Goal: Task Accomplishment & Management: Use online tool/utility

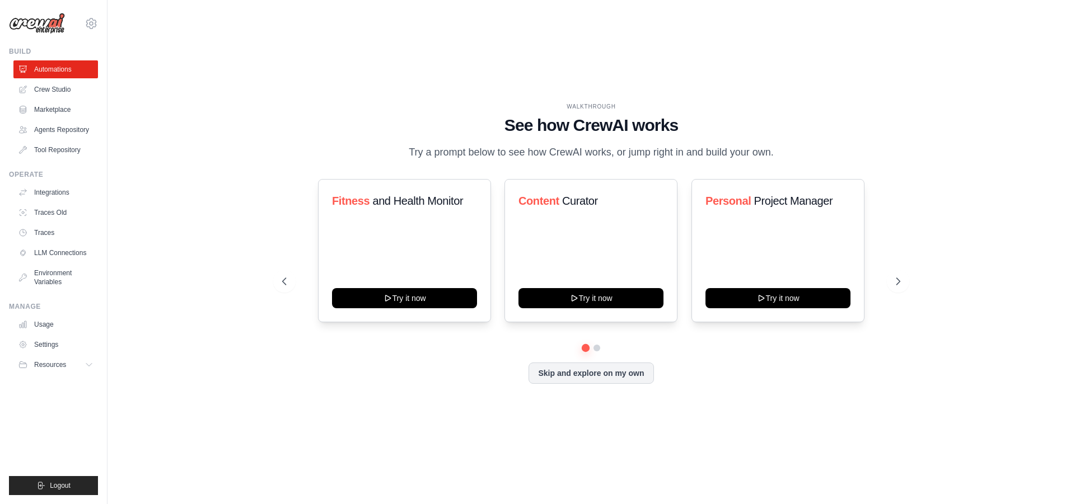
drag, startPoint x: 236, startPoint y: 60, endPoint x: 229, endPoint y: 43, distance: 18.8
click at [229, 43] on div "WALKTHROUGH See how CrewAI works Try a prompt below to see how CrewAI works, or…" at bounding box center [590, 252] width 931 height 482
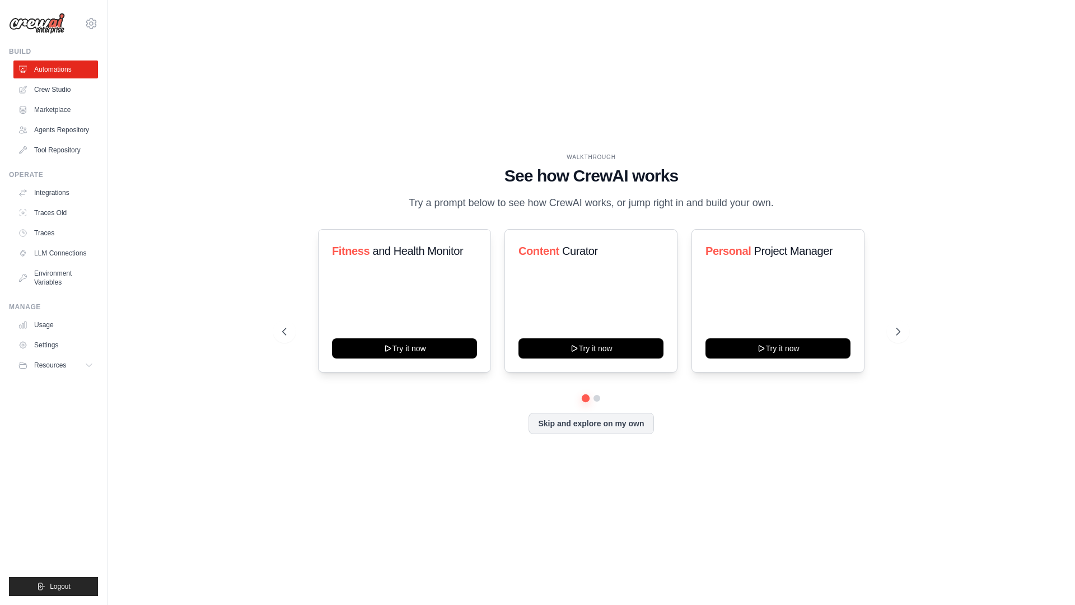
click at [313, 64] on div "WALKTHROUGH See how CrewAI works Try a prompt below to see how CrewAI works, or…" at bounding box center [590, 302] width 931 height 582
click at [65, 85] on link "Crew Studio" at bounding box center [57, 90] width 85 height 18
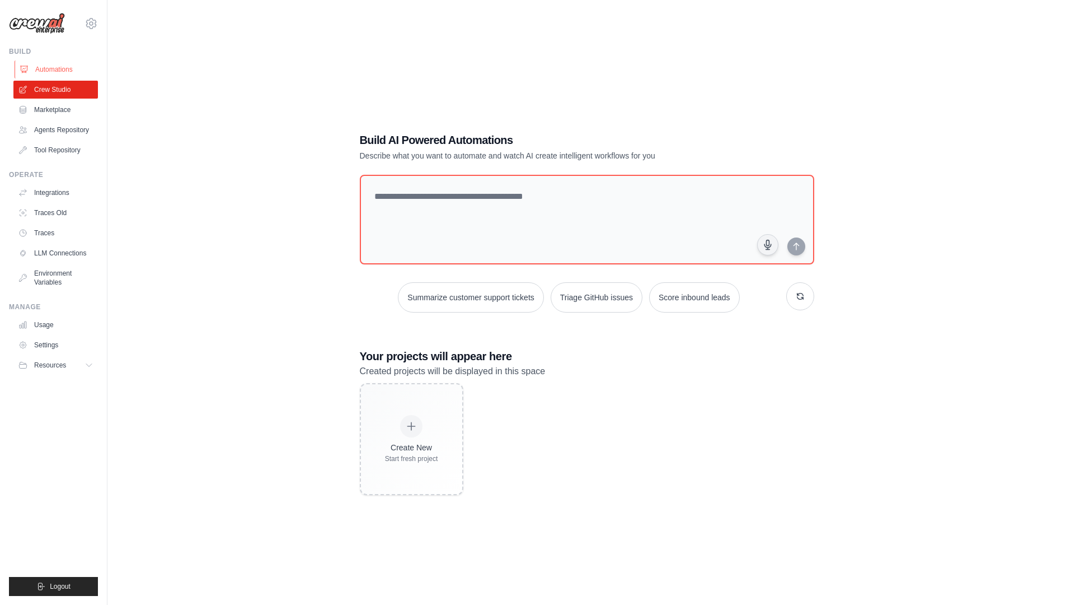
click at [49, 69] on link "Automations" at bounding box center [57, 69] width 85 height 18
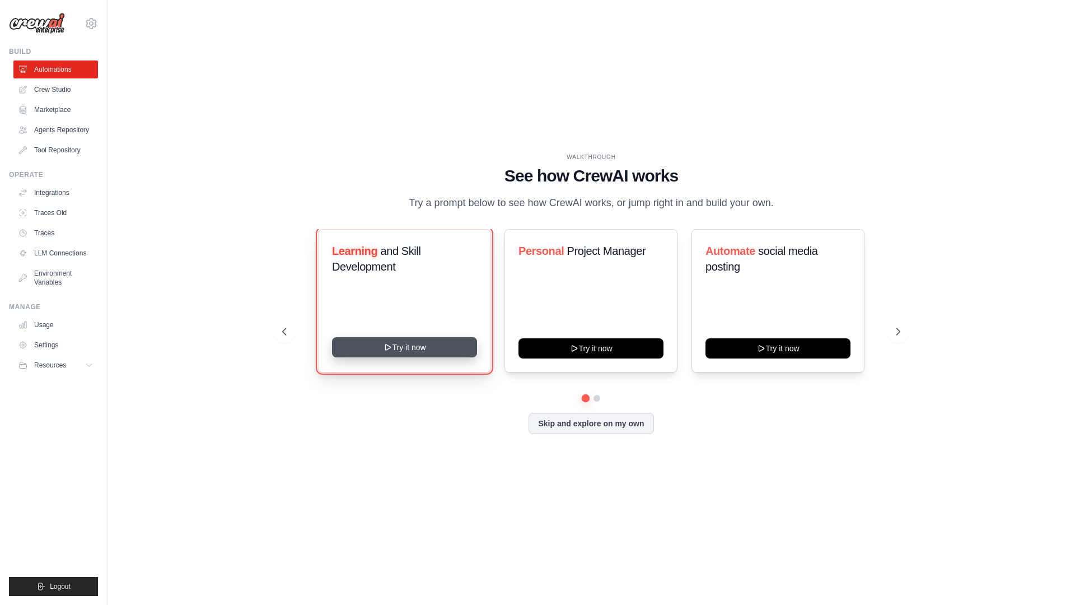
click at [417, 357] on button "Try it now" at bounding box center [404, 347] width 145 height 20
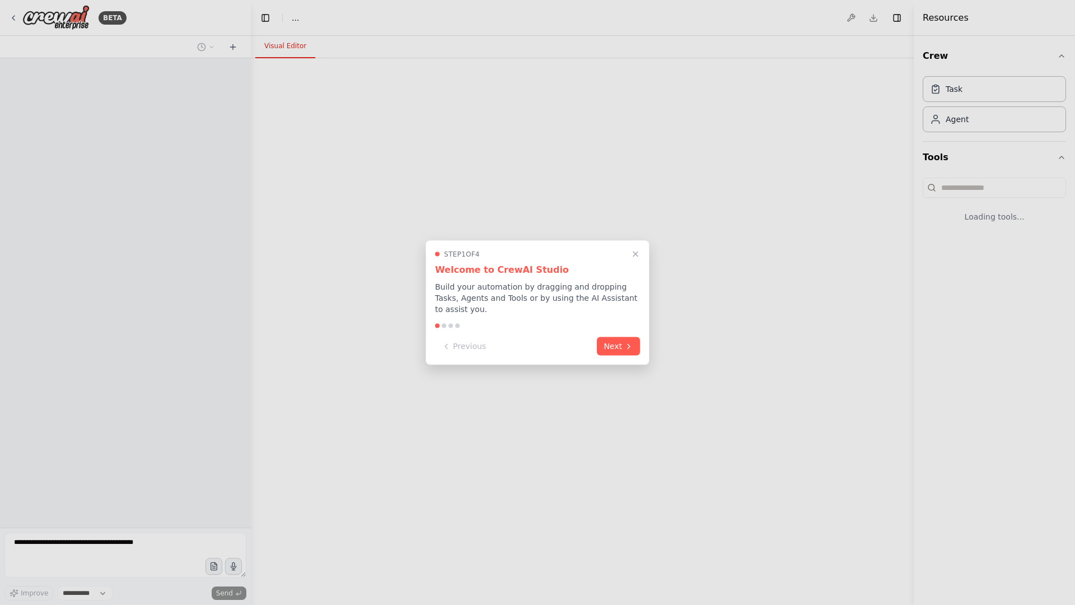
select select "****"
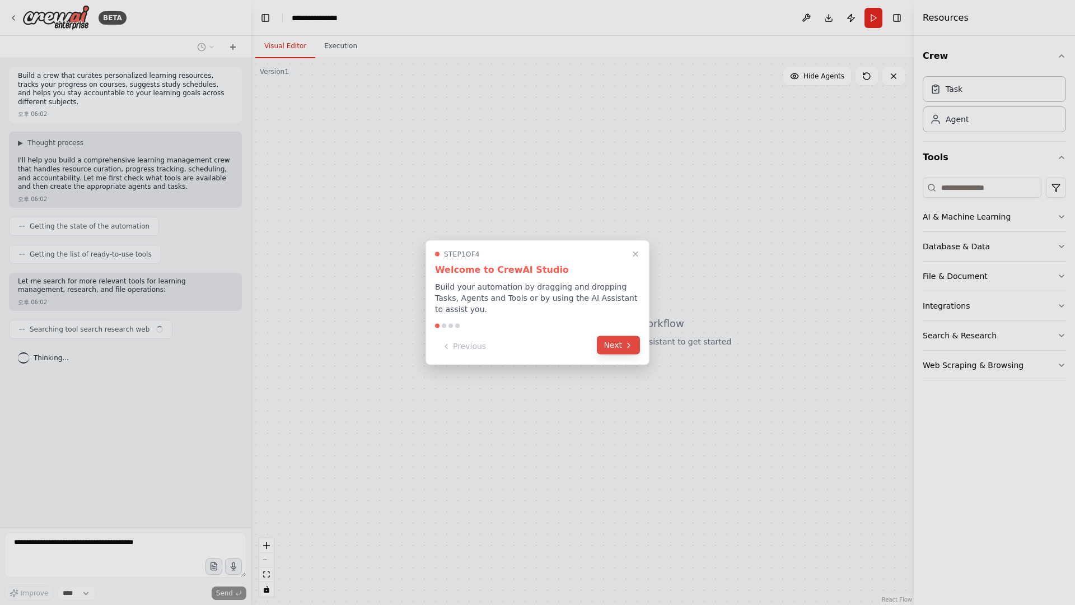
click at [630, 349] on icon at bounding box center [628, 344] width 9 height 9
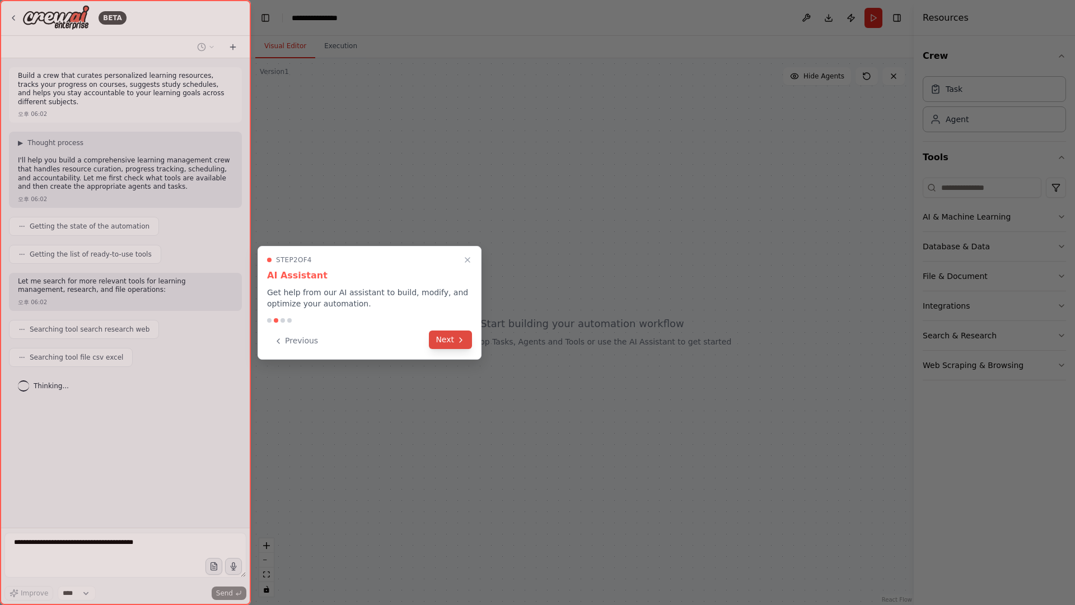
click at [446, 340] on button "Next" at bounding box center [450, 339] width 43 height 18
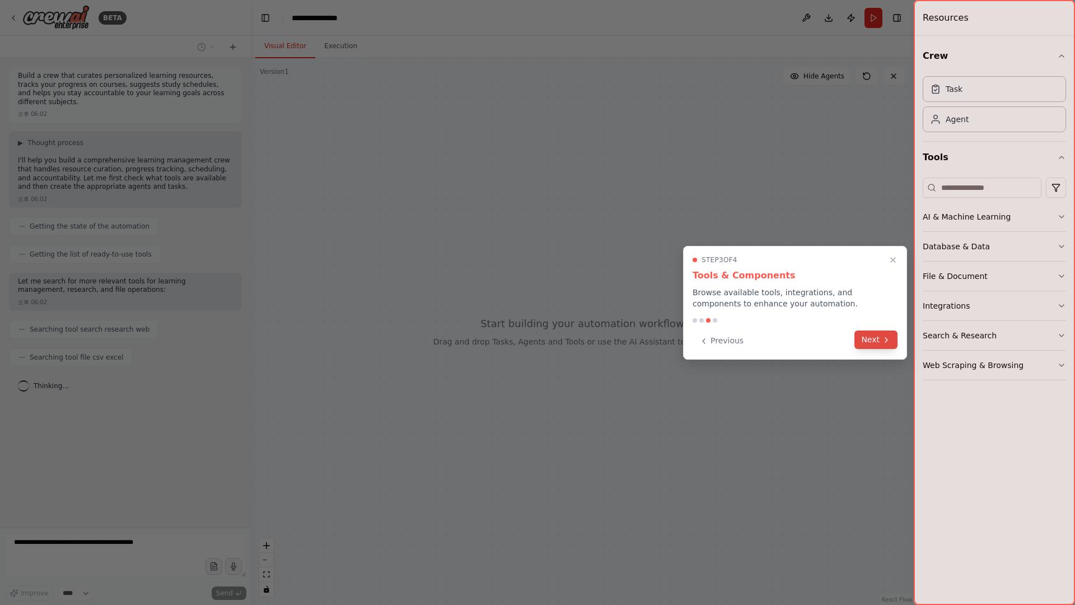
click at [882, 341] on icon at bounding box center [886, 339] width 9 height 9
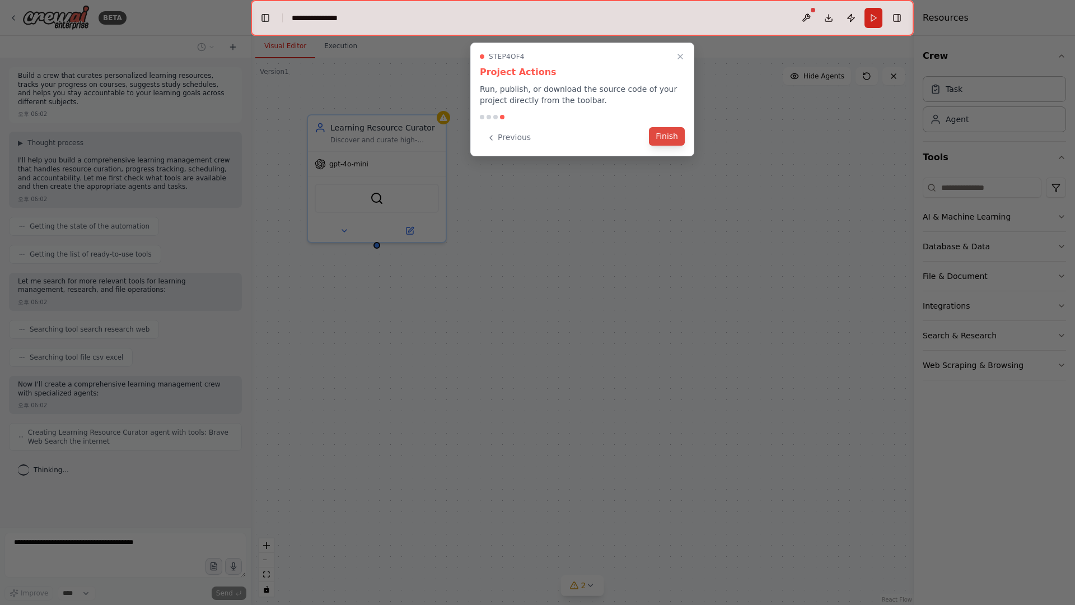
click at [663, 138] on button "Finish" at bounding box center [667, 136] width 36 height 18
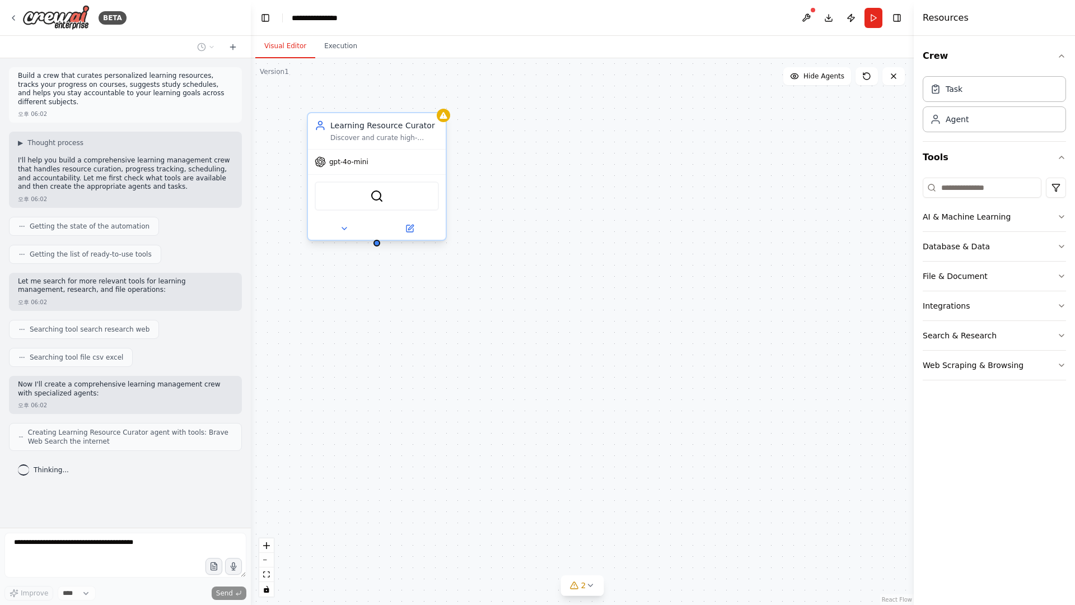
click at [380, 133] on div "Discover and curate high-quality learning resources for {subject} including cou…" at bounding box center [384, 137] width 109 height 9
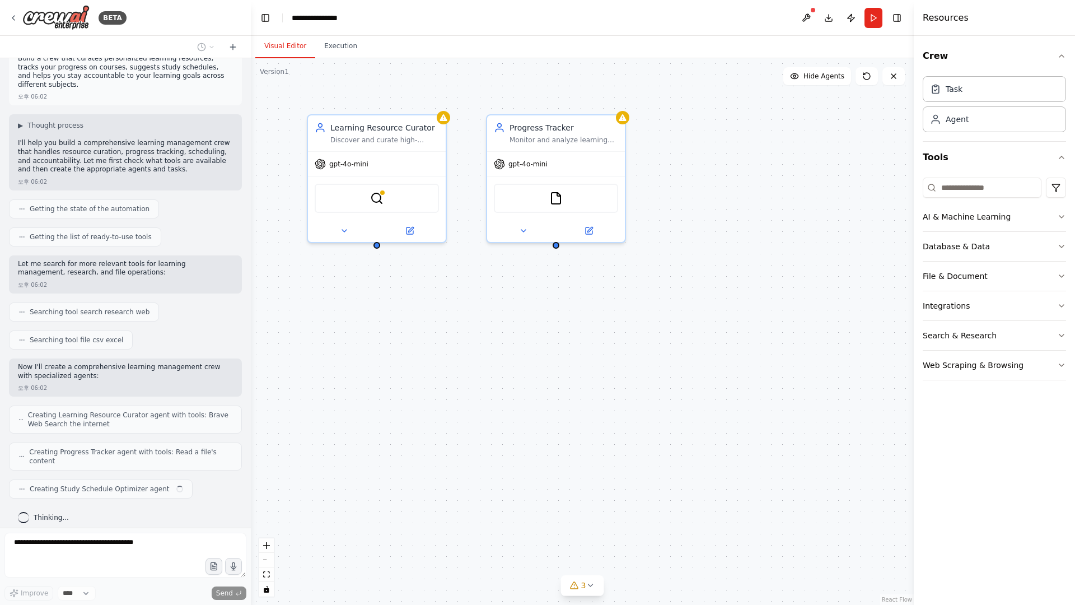
click at [750, 272] on div "Learning Resource Curator Discover and curate high-quality learning resources f…" at bounding box center [582, 331] width 663 height 546
click at [869, 76] on icon at bounding box center [866, 76] width 9 height 9
click at [868, 79] on icon at bounding box center [866, 76] width 7 height 7
click at [867, 77] on icon at bounding box center [866, 76] width 9 height 9
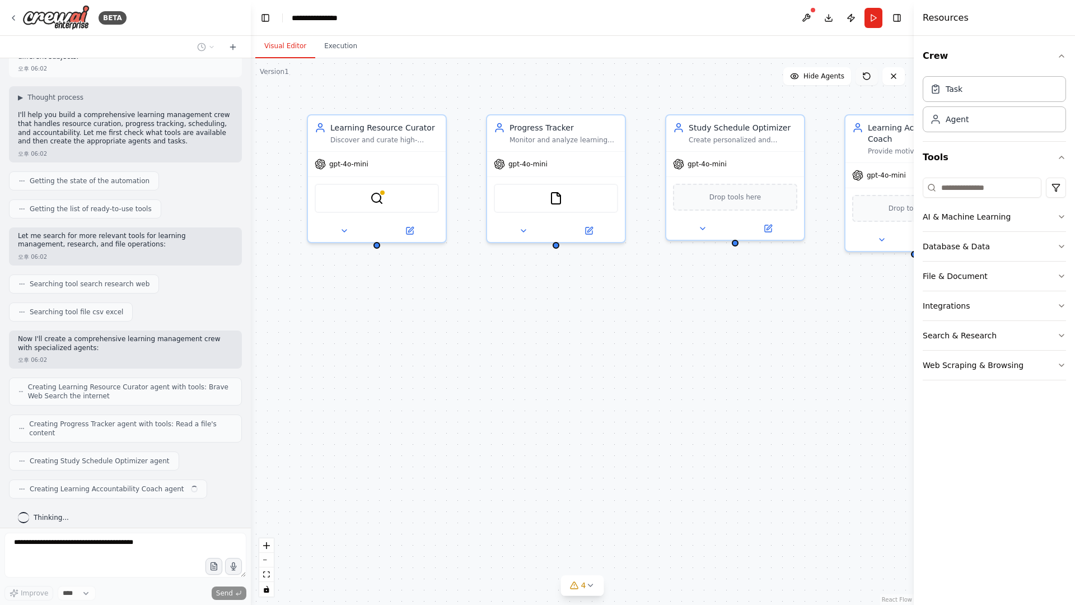
click at [867, 77] on icon at bounding box center [866, 76] width 9 height 9
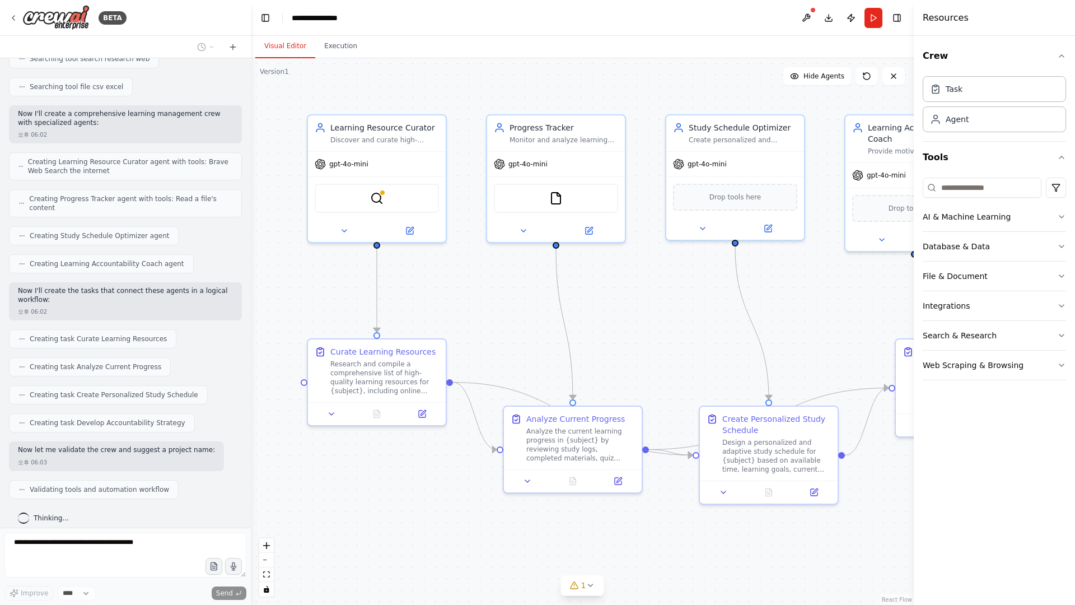
scroll to position [307, 0]
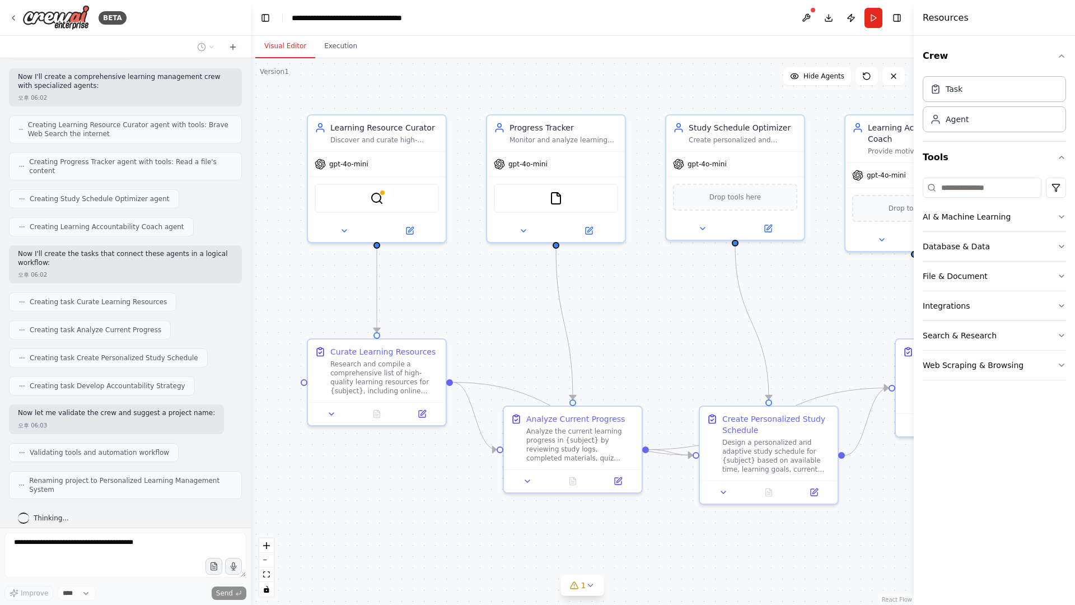
click at [720, 11] on header "**********" at bounding box center [582, 18] width 663 height 36
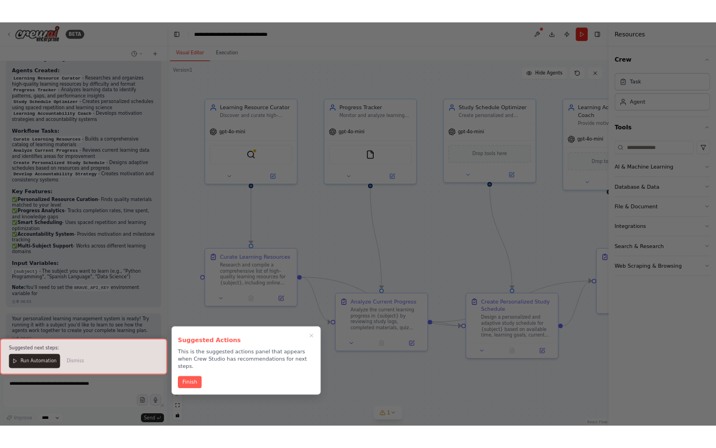
scroll to position [806, 0]
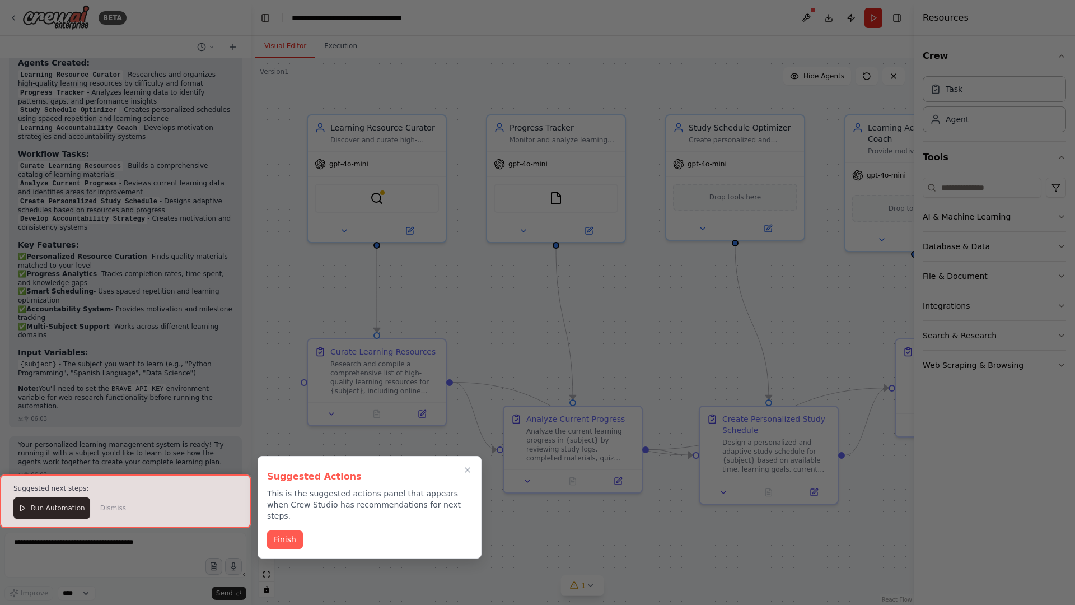
click at [58, 508] on div at bounding box center [125, 501] width 251 height 54
click at [277, 529] on button "Finish" at bounding box center [285, 538] width 36 height 18
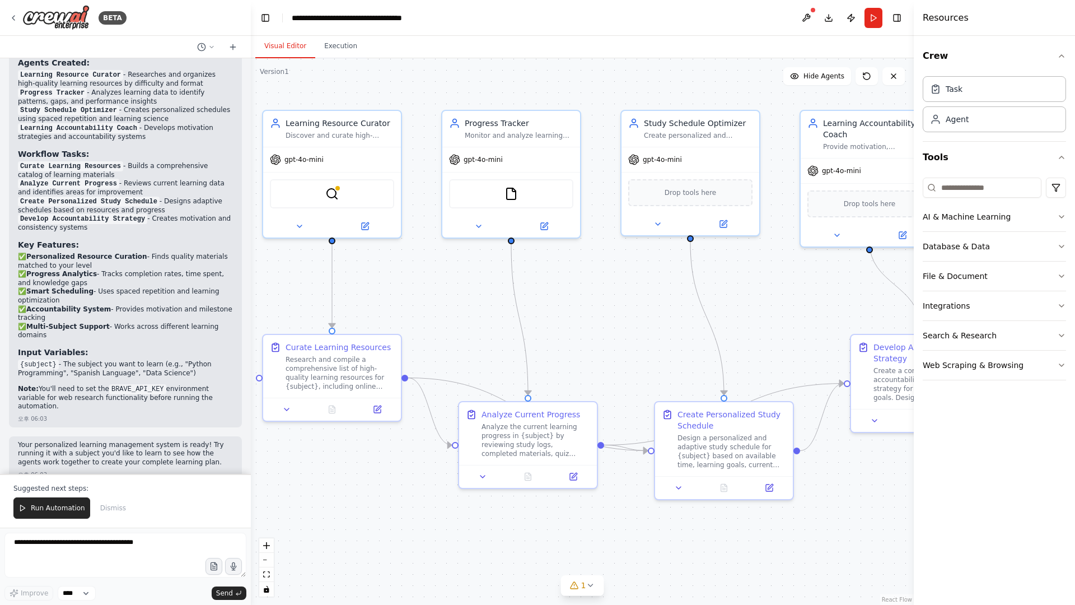
drag, startPoint x: 811, startPoint y: 316, endPoint x: 765, endPoint y: 311, distance: 46.7
click at [765, 311] on div ".deletable-edge-delete-btn { width: 20px; height: 20px; border: 0px solid #ffff…" at bounding box center [582, 331] width 663 height 546
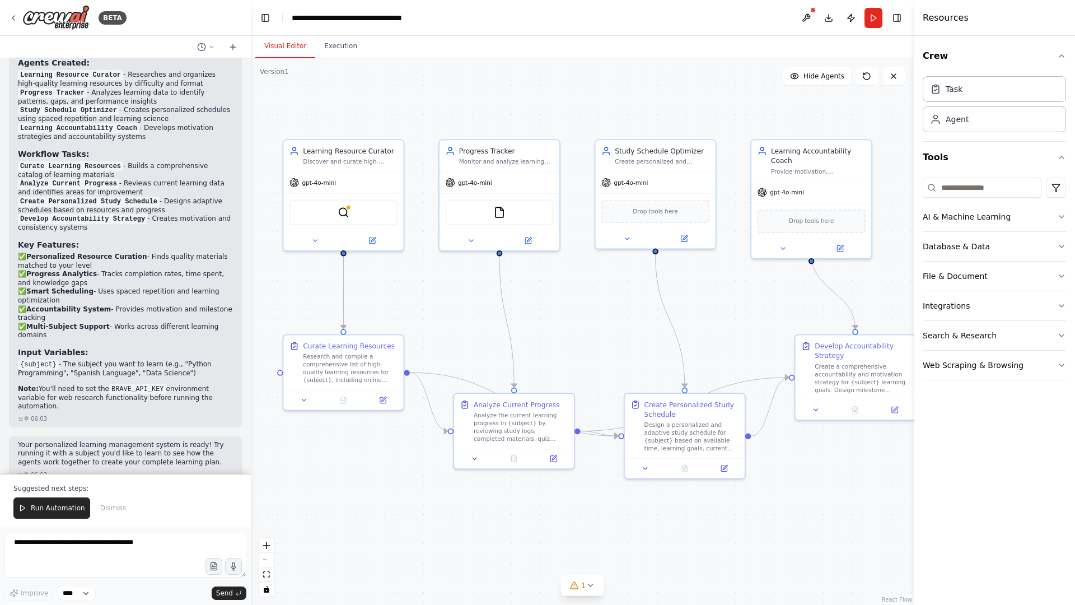
drag, startPoint x: 778, startPoint y: 307, endPoint x: 735, endPoint y: 311, distance: 43.2
click at [735, 311] on div ".deletable-edge-delete-btn { width: 20px; height: 20px; border: 0px solid #ffff…" at bounding box center [582, 331] width 663 height 546
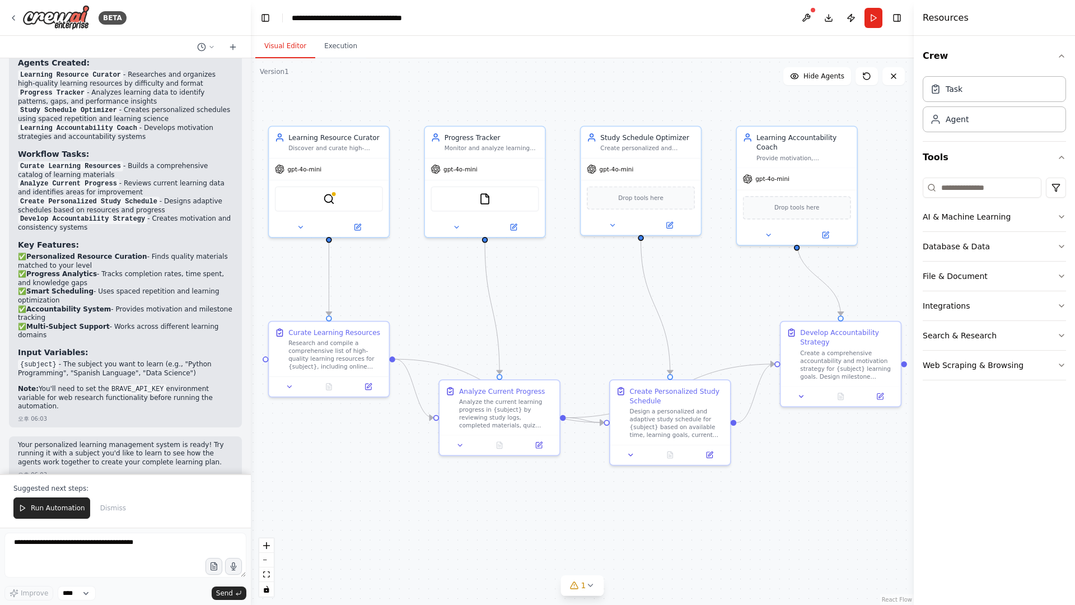
drag, startPoint x: 831, startPoint y: 513, endPoint x: 817, endPoint y: 499, distance: 19.8
click at [817, 499] on div ".deletable-edge-delete-btn { width: 20px; height: 20px; border: 0px solid #ffff…" at bounding box center [582, 331] width 663 height 546
click at [304, 224] on icon at bounding box center [301, 225] width 8 height 8
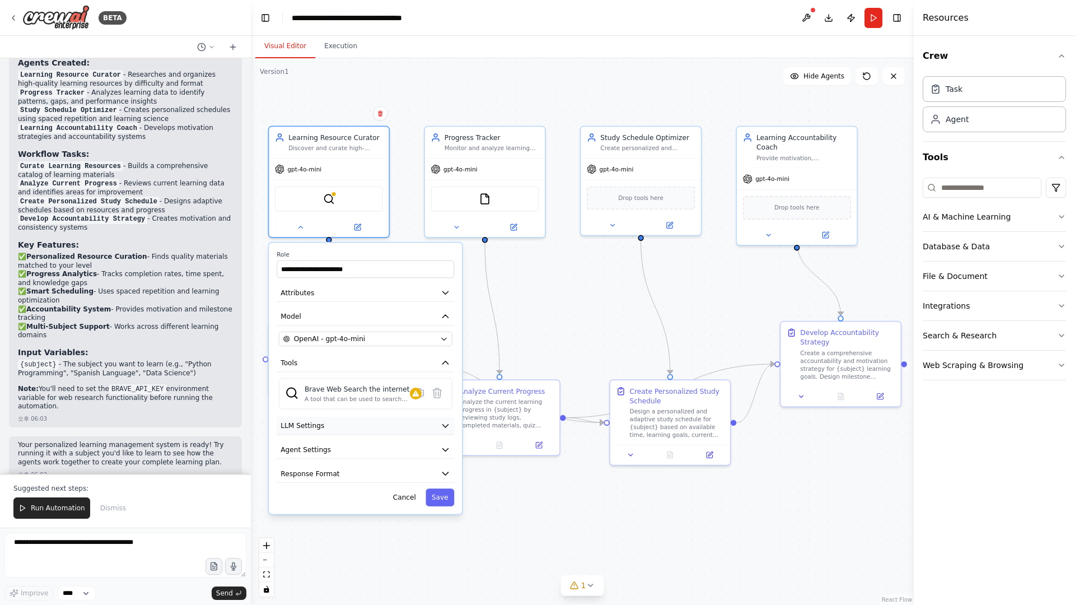
click at [446, 430] on button "LLM Settings" at bounding box center [365, 425] width 177 height 18
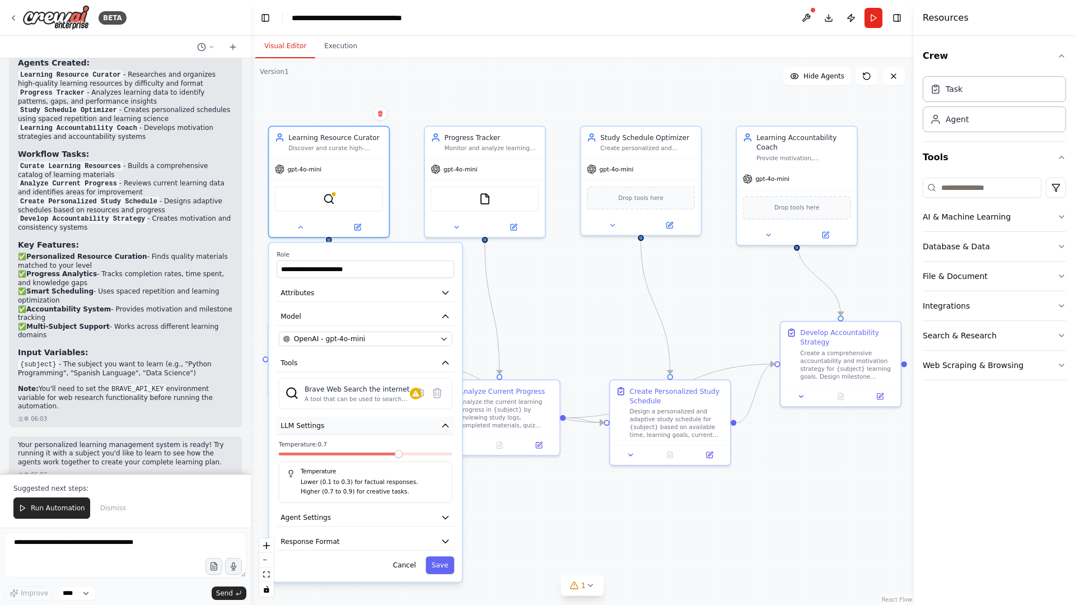
click at [444, 426] on icon "button" at bounding box center [445, 425] width 6 height 3
click at [444, 427] on icon "button" at bounding box center [446, 425] width 10 height 10
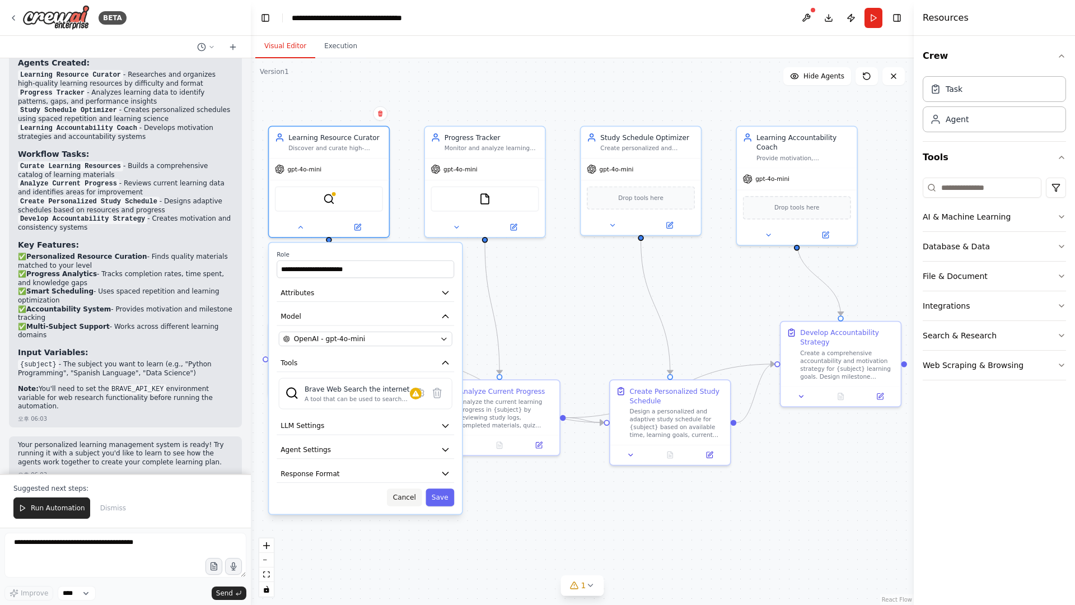
click at [405, 500] on button "Cancel" at bounding box center [404, 496] width 35 height 17
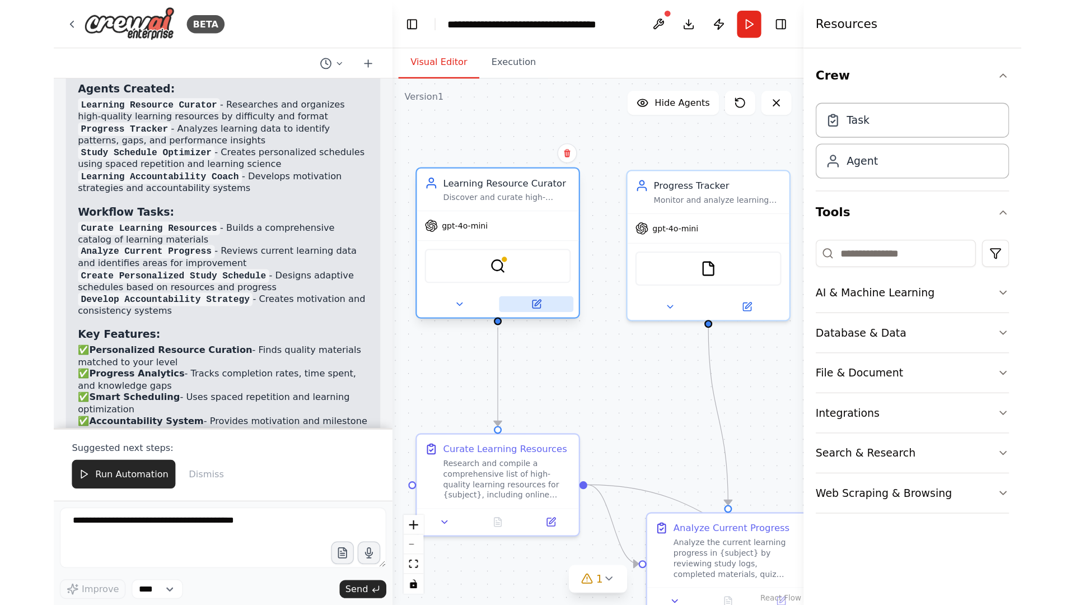
scroll to position [739, 0]
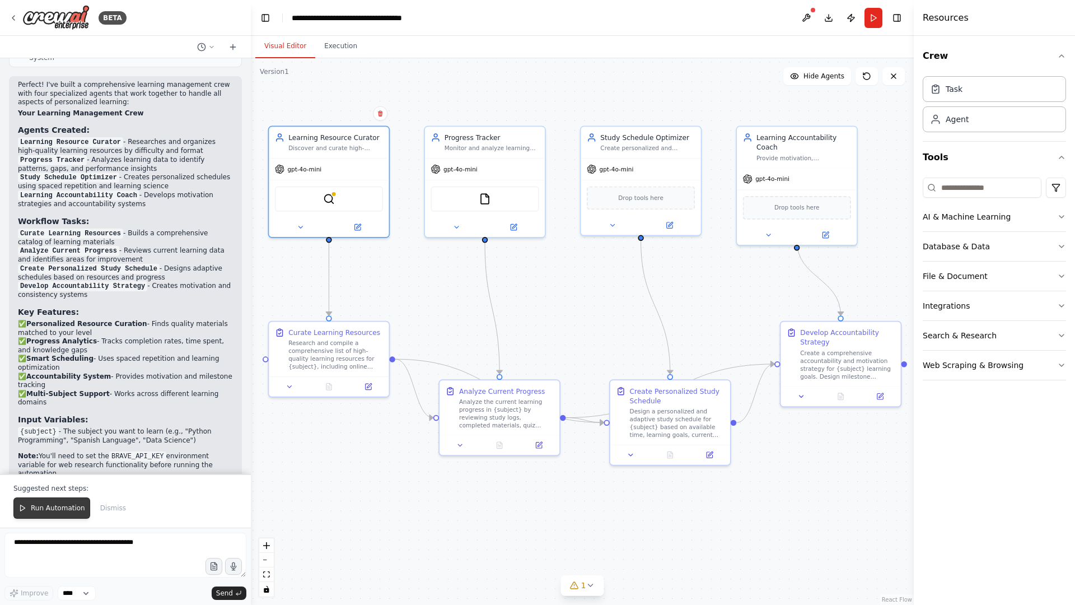
click at [52, 508] on span "Run Automation" at bounding box center [58, 507] width 54 height 9
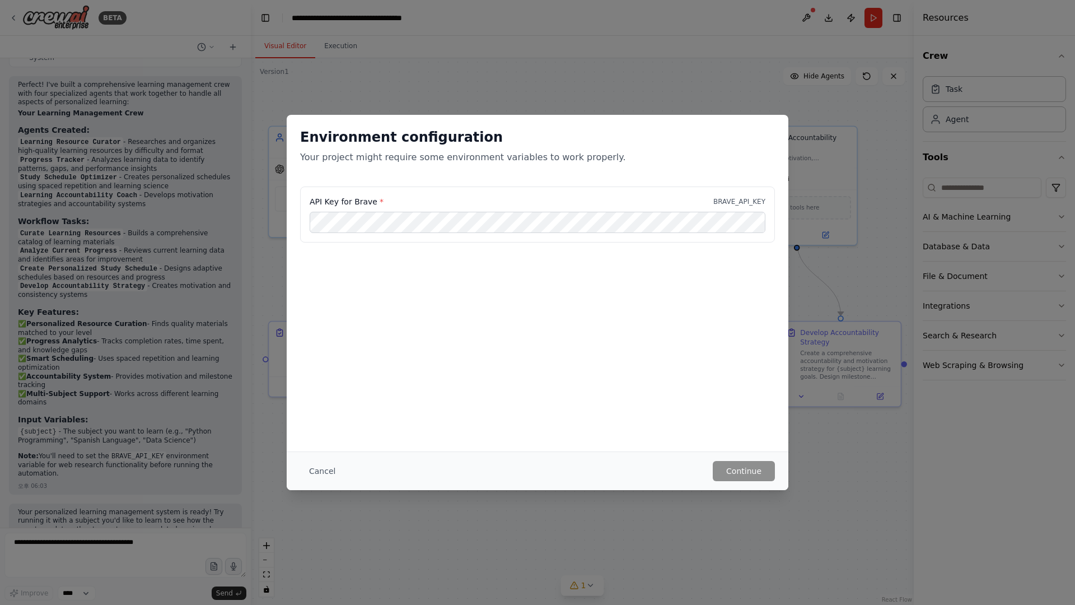
click at [292, 471] on div "Cancel Continue" at bounding box center [538, 470] width 502 height 39
click at [319, 469] on button "Cancel" at bounding box center [322, 471] width 44 height 20
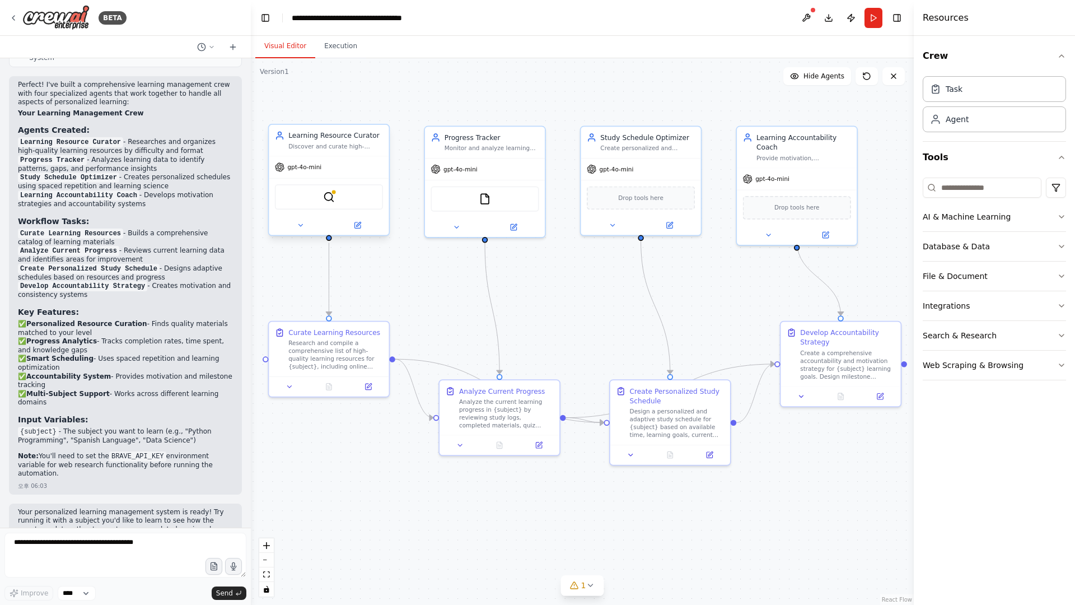
drag, startPoint x: 333, startPoint y: 194, endPoint x: 306, endPoint y: 181, distance: 30.5
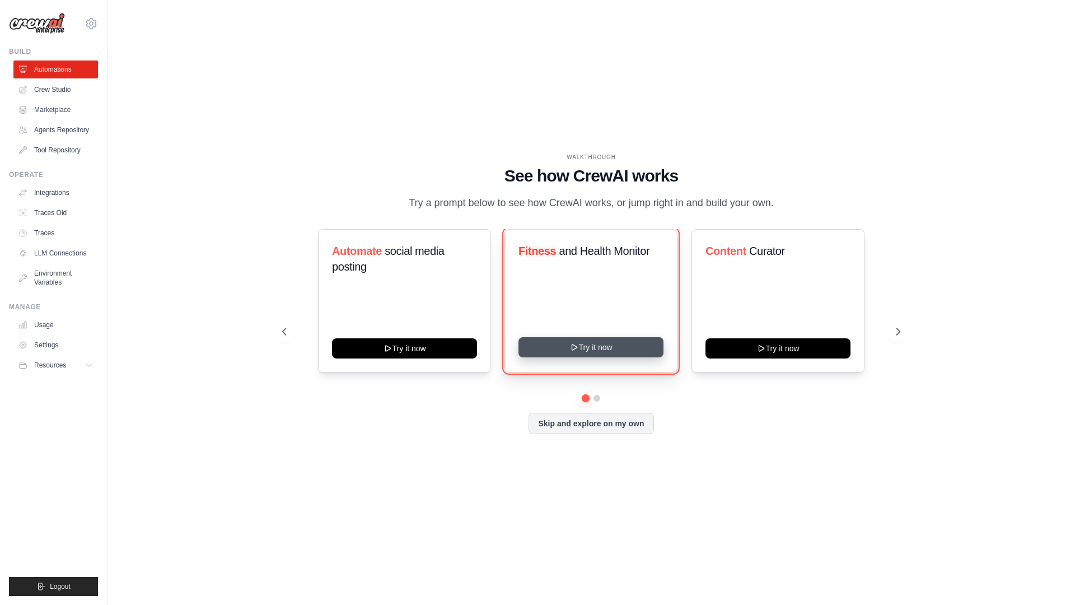
click at [580, 356] on button "Try it now" at bounding box center [590, 347] width 145 height 20
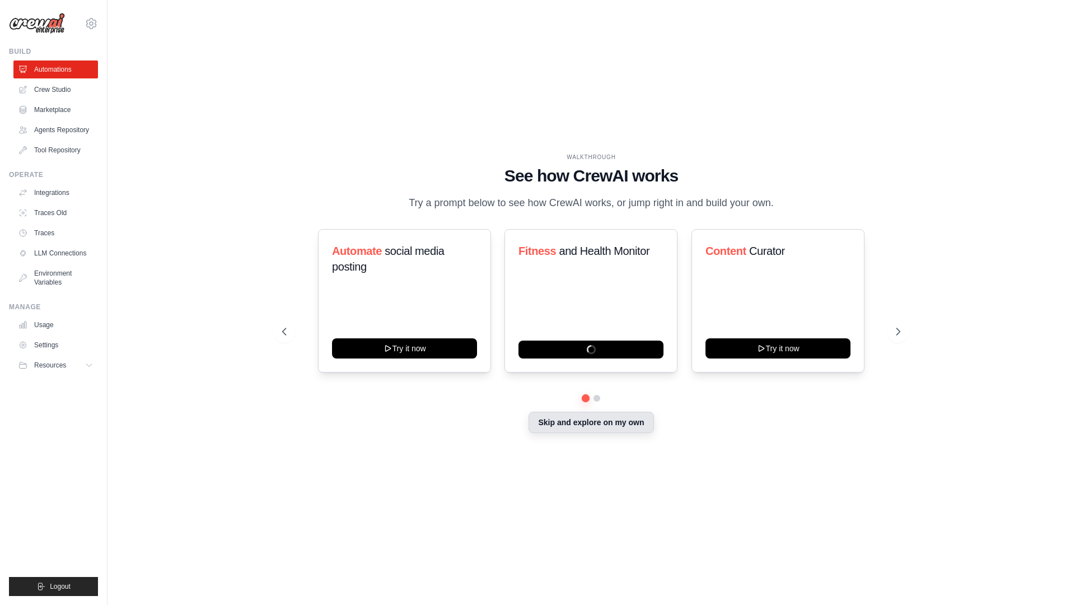
click at [602, 429] on button "Skip and explore on my own" at bounding box center [590, 421] width 125 height 21
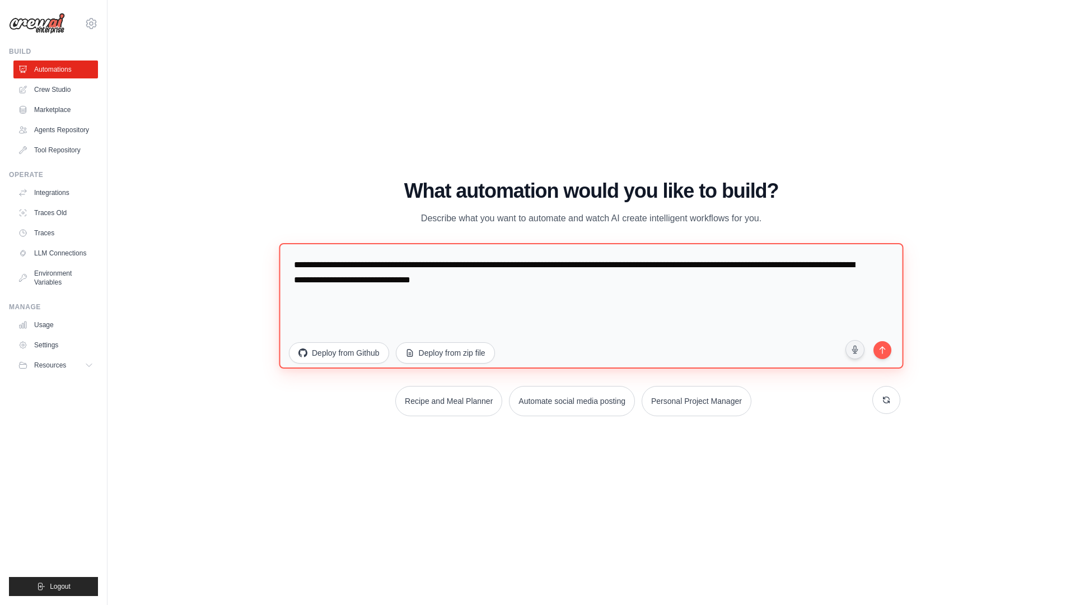
click at [491, 283] on textarea "**********" at bounding box center [591, 305] width 624 height 125
click at [418, 265] on textarea "**********" at bounding box center [591, 305] width 624 height 125
click at [615, 278] on textarea "**********" at bounding box center [591, 305] width 624 height 125
click at [620, 312] on textarea "**********" at bounding box center [591, 305] width 624 height 125
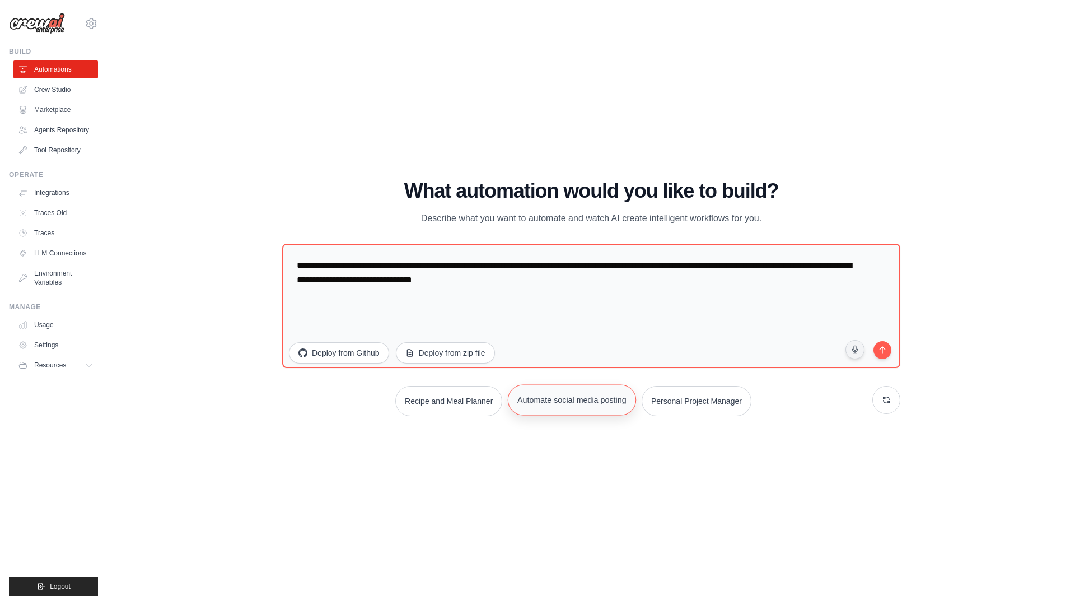
click at [602, 405] on button "Automate social media posting" at bounding box center [572, 399] width 128 height 31
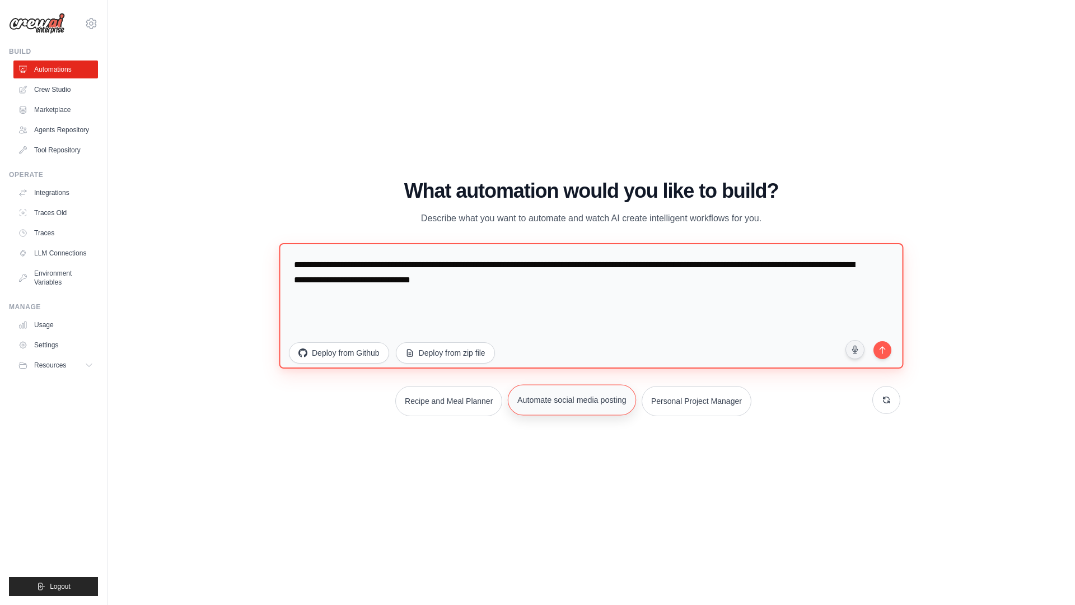
type textarea "**********"
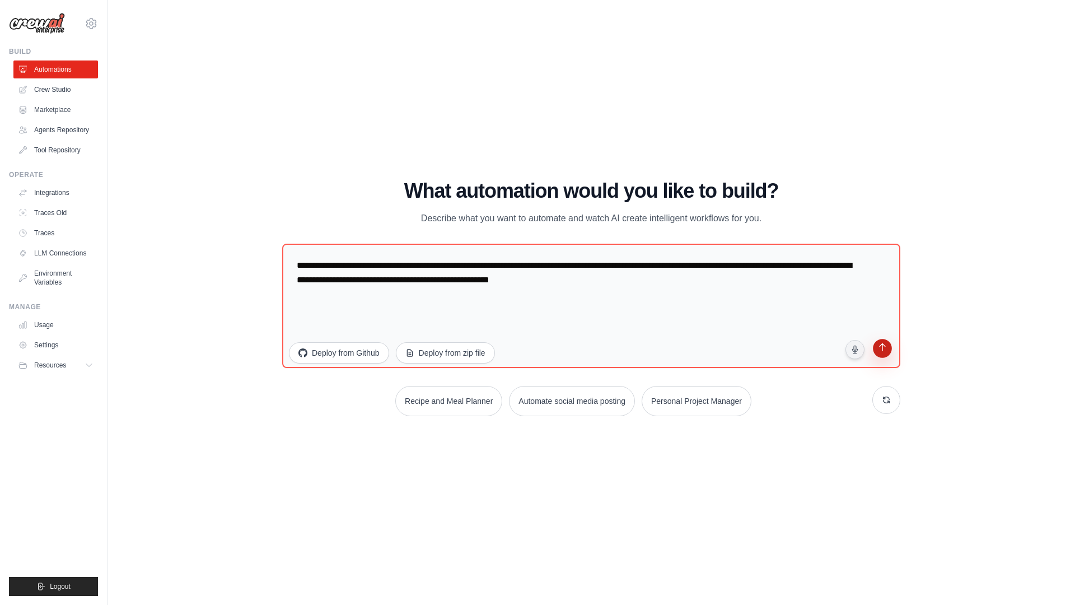
click at [879, 346] on icon "submit" at bounding box center [882, 348] width 6 height 8
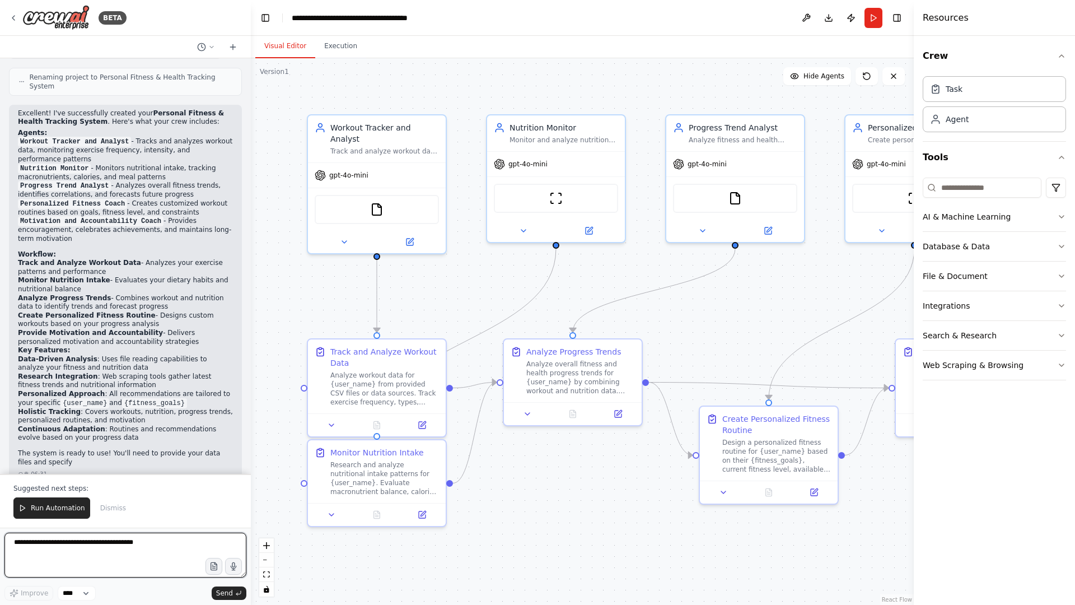
scroll to position [1265, 0]
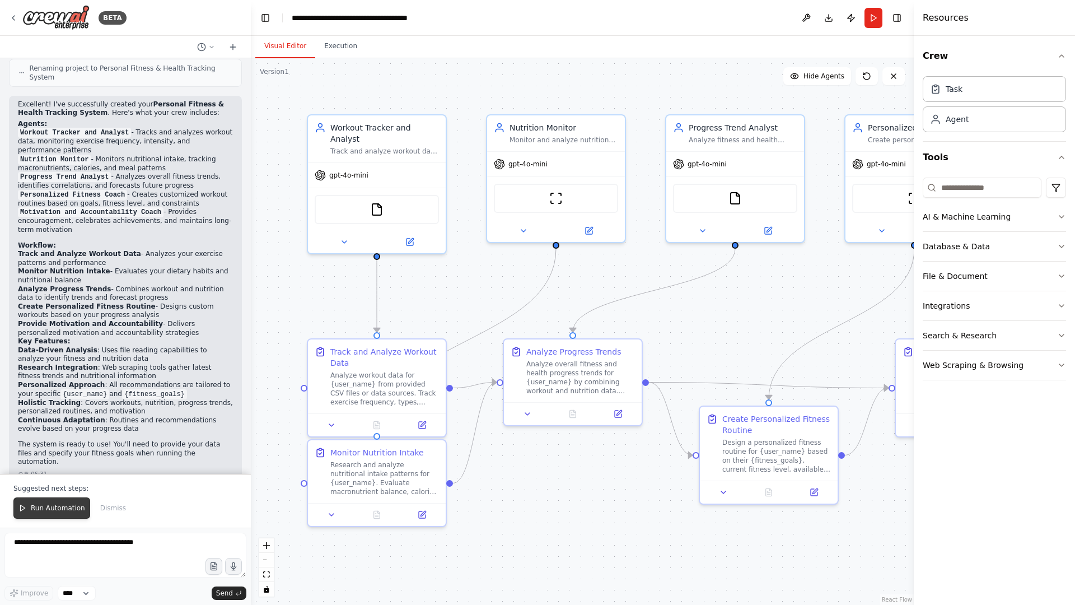
click at [68, 510] on span "Run Automation" at bounding box center [58, 507] width 54 height 9
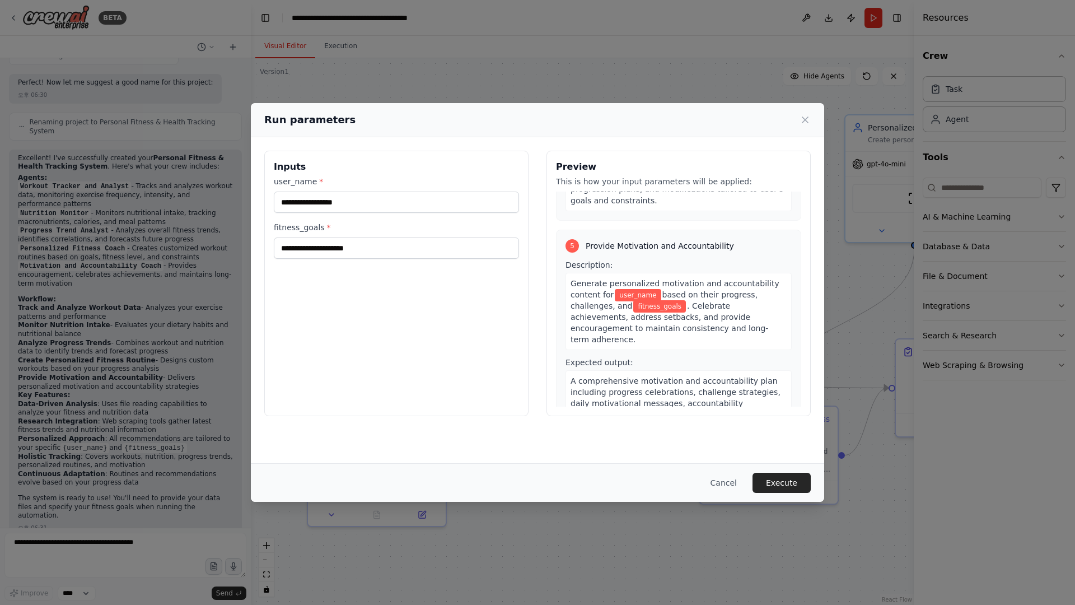
scroll to position [789, 0]
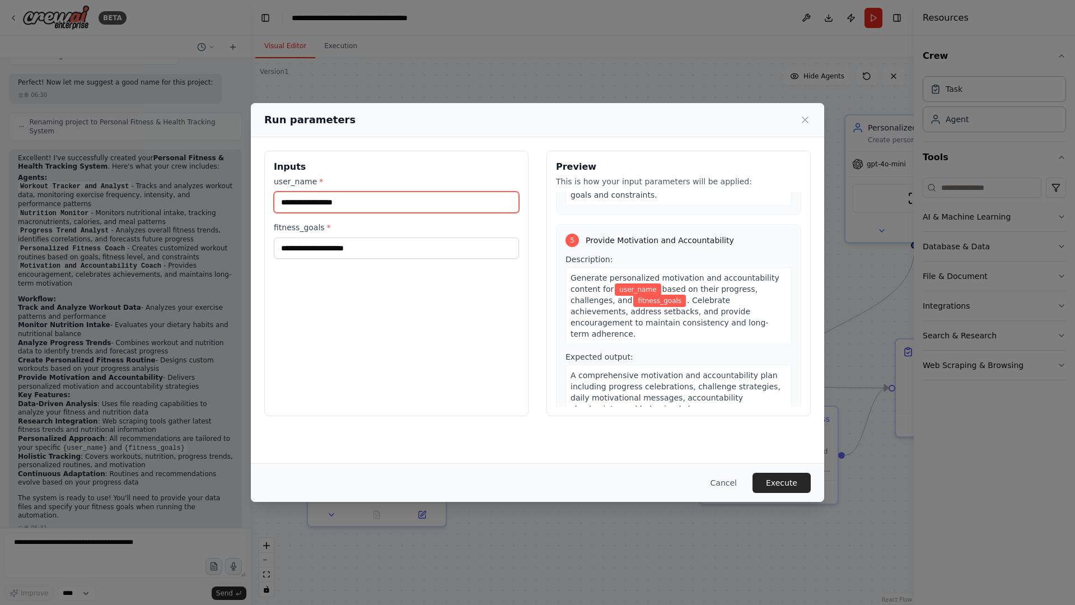
click at [419, 204] on input "user_name *" at bounding box center [396, 201] width 245 height 21
type input "*********"
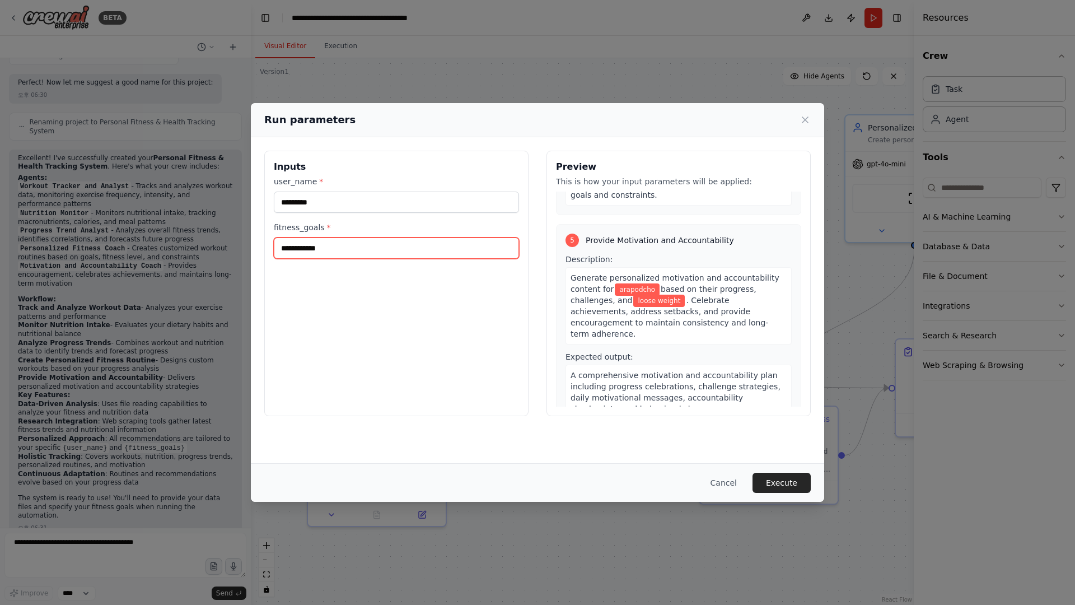
type input "**********"
click at [785, 481] on button "Execute" at bounding box center [781, 482] width 58 height 20
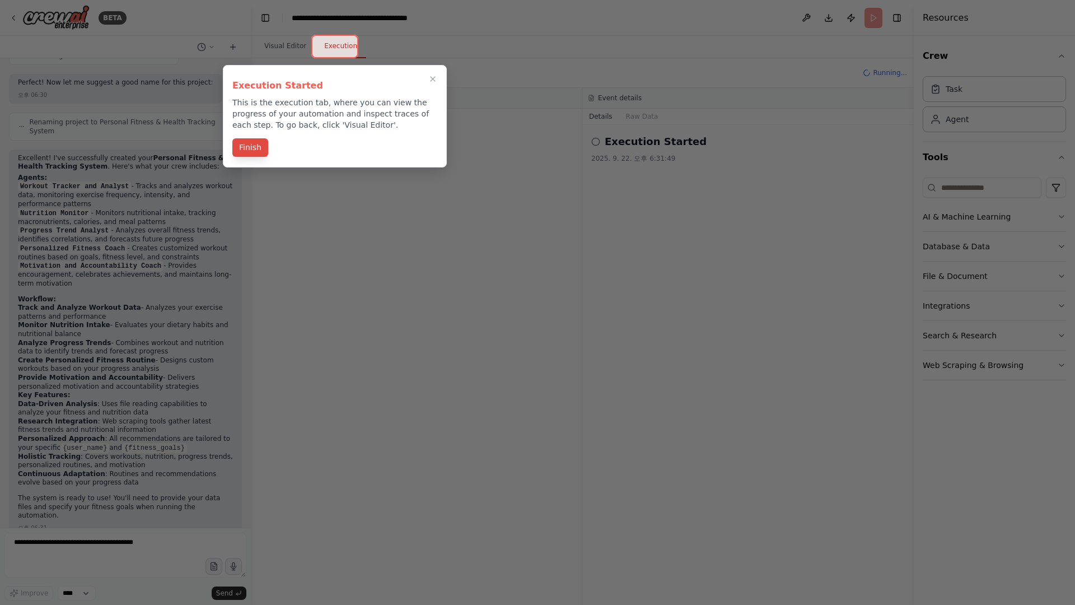
click at [252, 151] on button "Finish" at bounding box center [250, 147] width 36 height 18
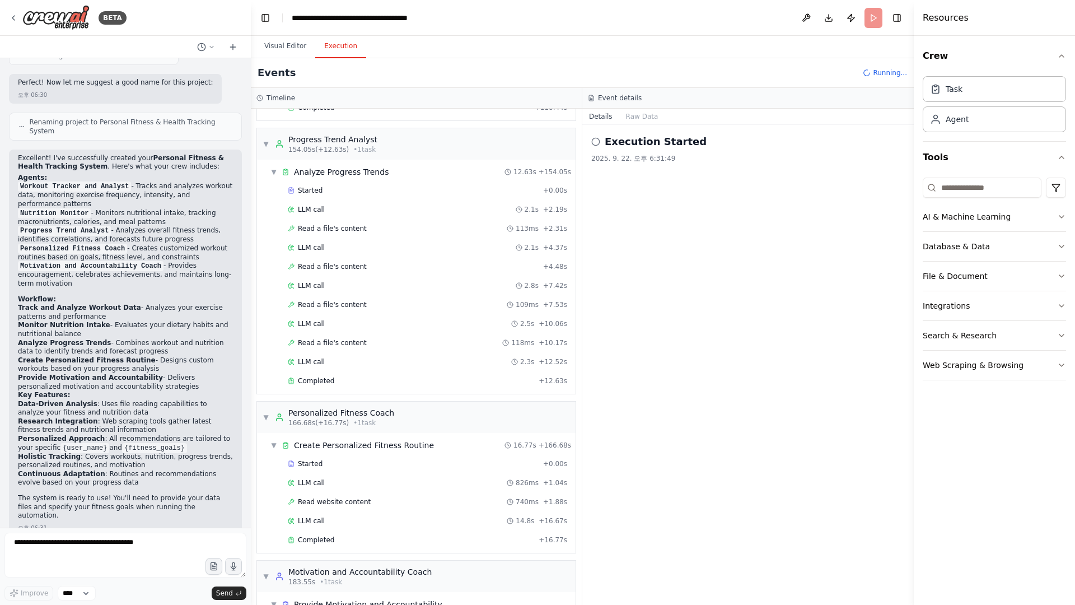
scroll to position [1052, 0]
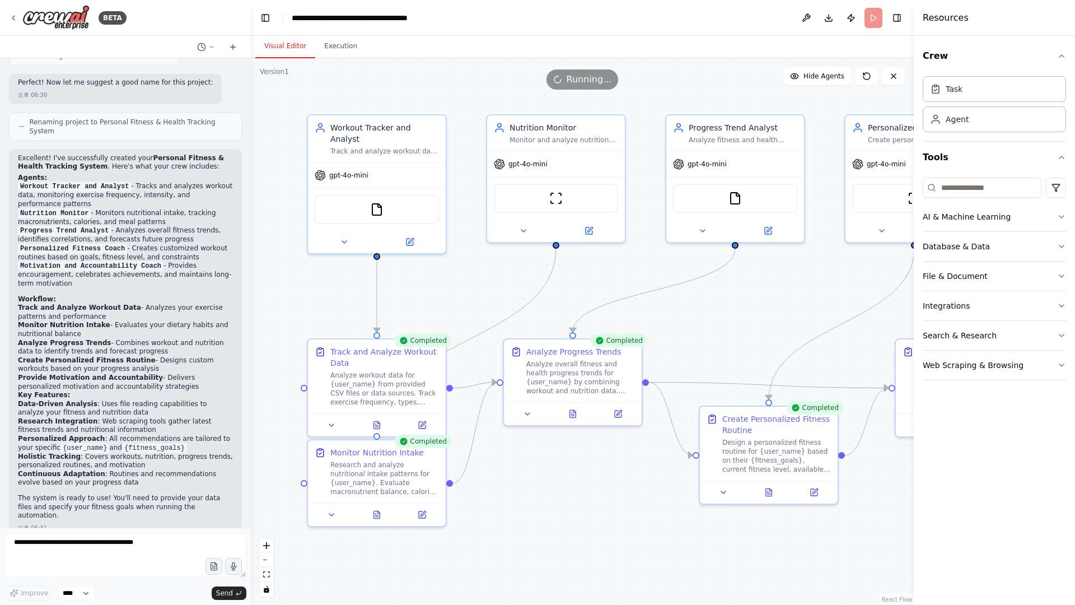
click at [282, 42] on button "Visual Editor" at bounding box center [285, 47] width 60 height 24
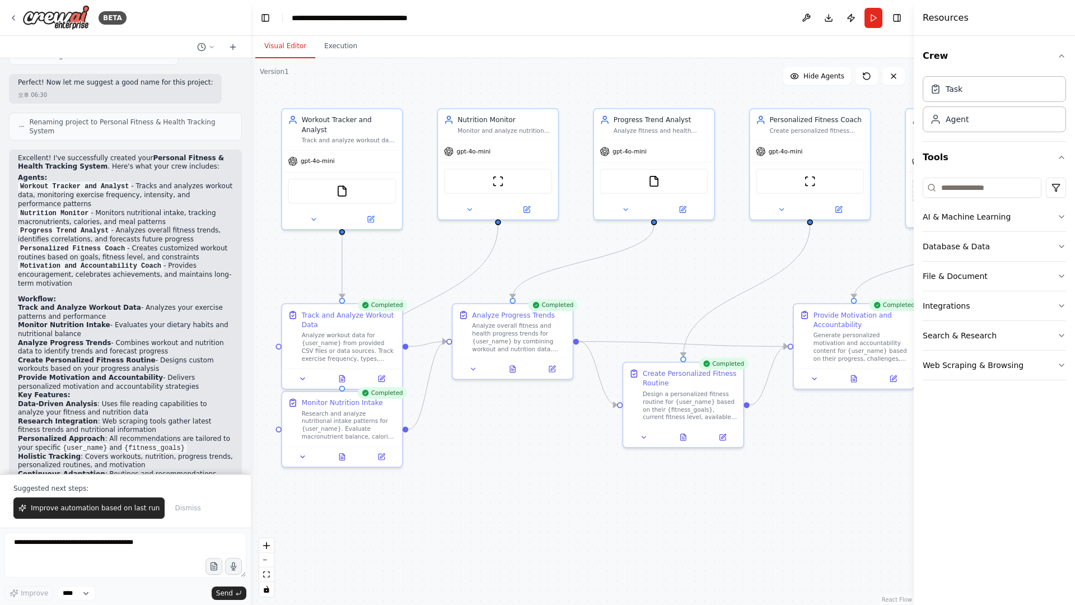
drag, startPoint x: 625, startPoint y: 491, endPoint x: 535, endPoint y: 457, distance: 96.1
click at [535, 457] on div ".deletable-edge-delete-btn { width: 20px; height: 20px; border: 0px solid #ffff…" at bounding box center [582, 331] width 663 height 546
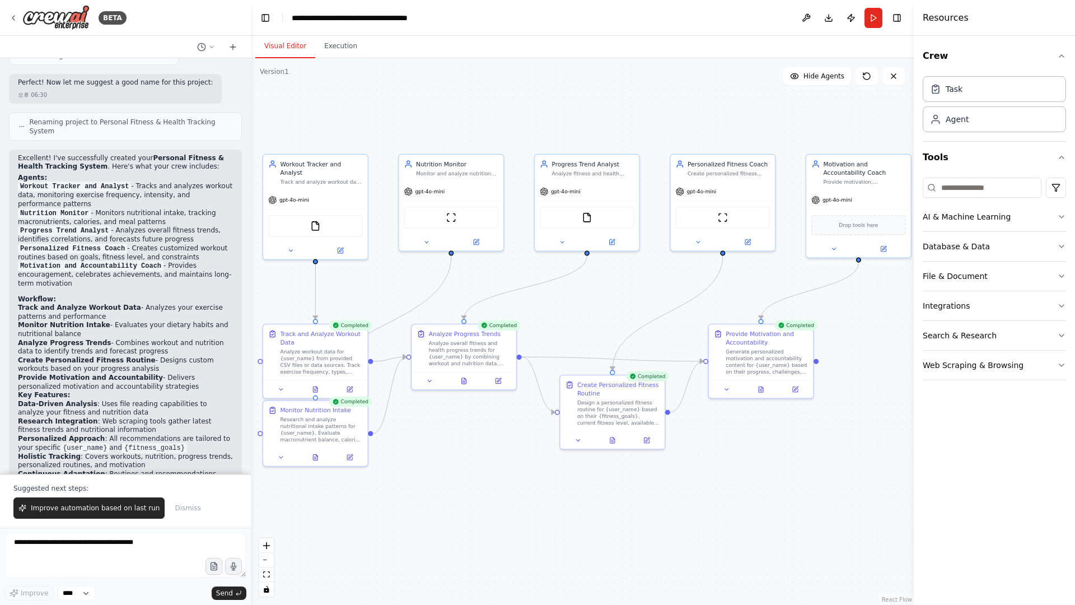
drag, startPoint x: 556, startPoint y: 470, endPoint x: 503, endPoint y: 469, distance: 52.6
click at [503, 469] on div ".deletable-edge-delete-btn { width: 20px; height: 20px; border: 0px solid #ffff…" at bounding box center [582, 331] width 663 height 546
click at [332, 44] on button "Execution" at bounding box center [340, 47] width 51 height 24
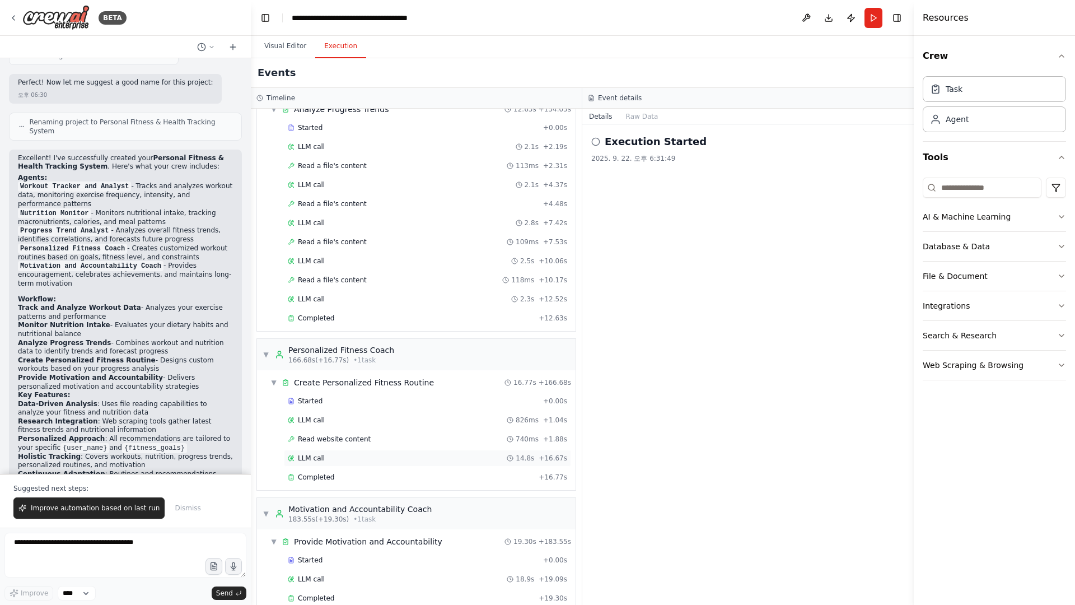
scroll to position [1071, 0]
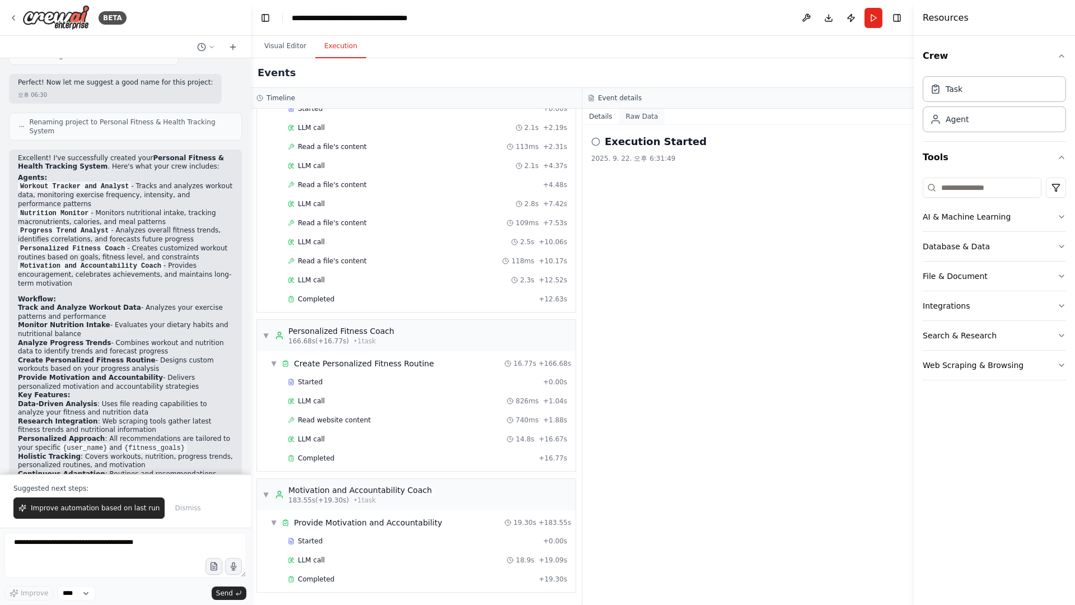
click at [649, 116] on button "Raw Data" at bounding box center [642, 117] width 46 height 16
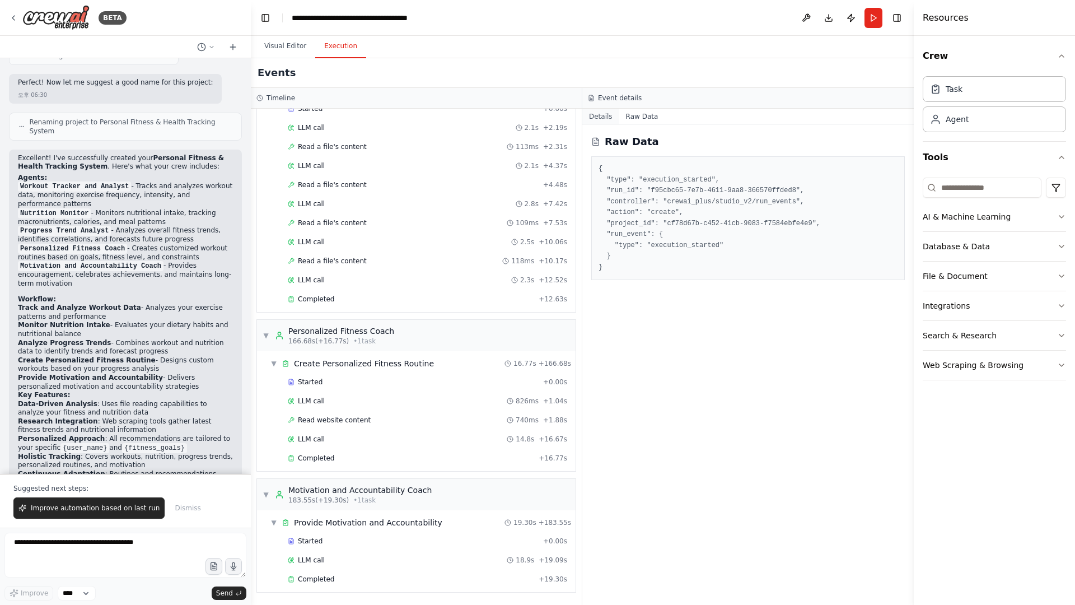
click at [601, 118] on button "Details" at bounding box center [600, 117] width 37 height 16
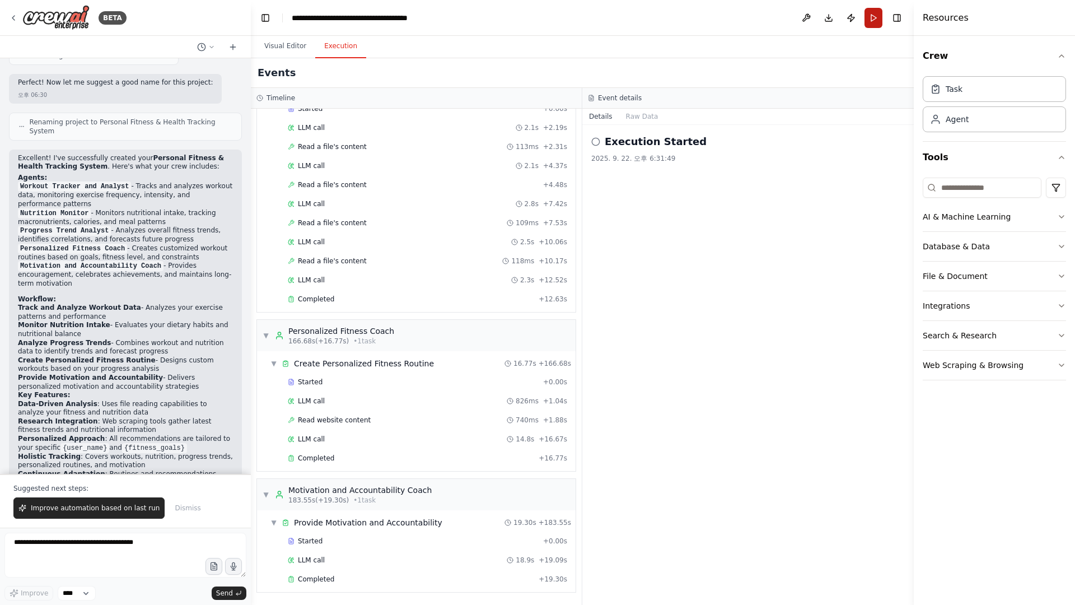
click at [873, 15] on button "Run" at bounding box center [873, 18] width 18 height 20
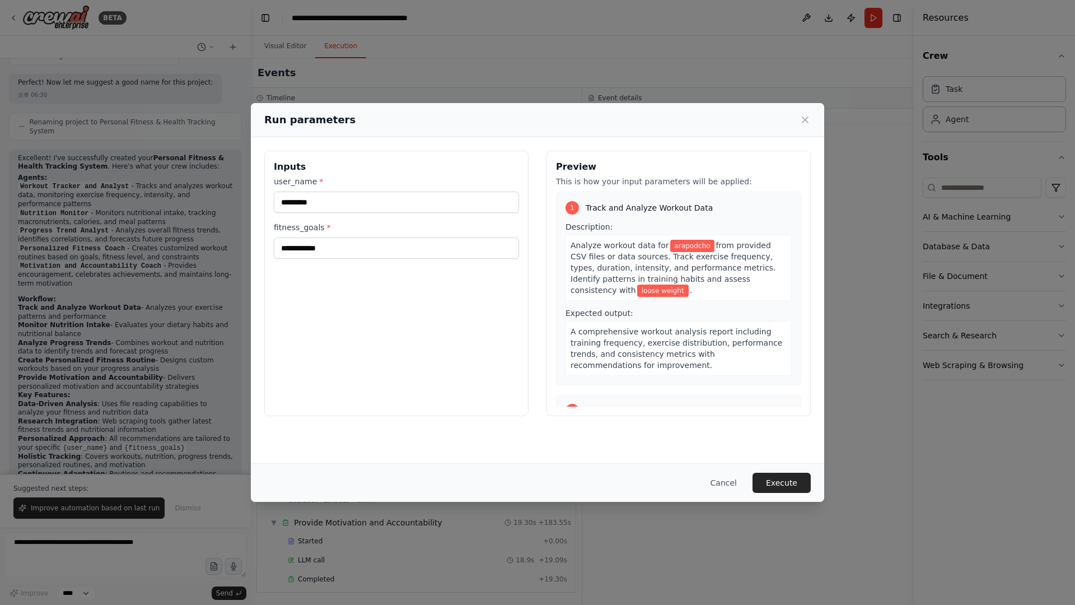
click at [327, 226] on span "*" at bounding box center [329, 227] width 4 height 9
click at [321, 237] on input "**********" at bounding box center [396, 247] width 245 height 21
click at [804, 118] on icon at bounding box center [804, 119] width 11 height 11
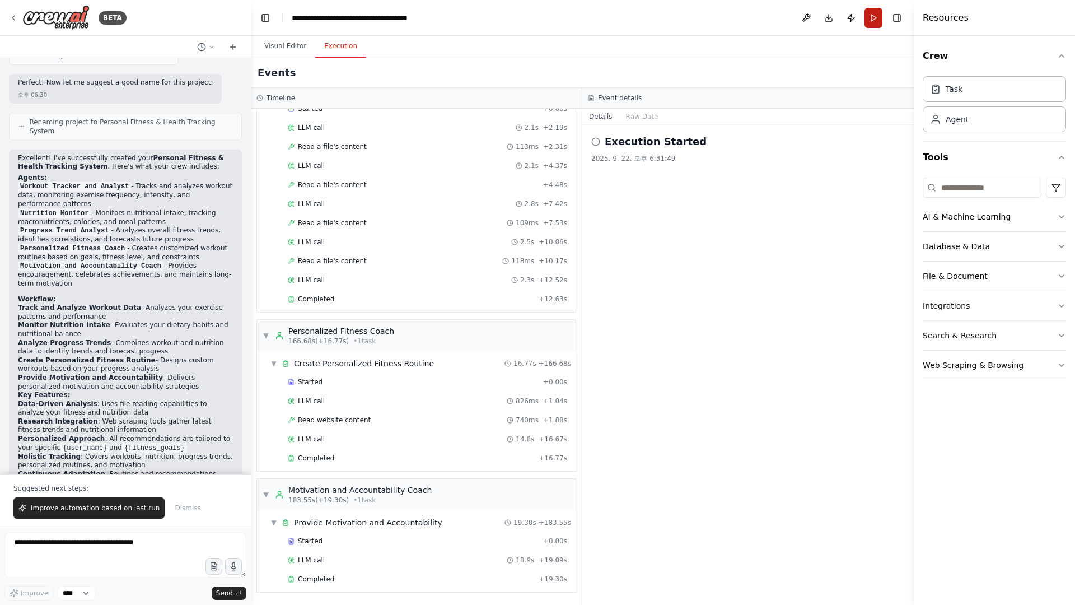
click at [869, 23] on button "Run" at bounding box center [873, 18] width 18 height 20
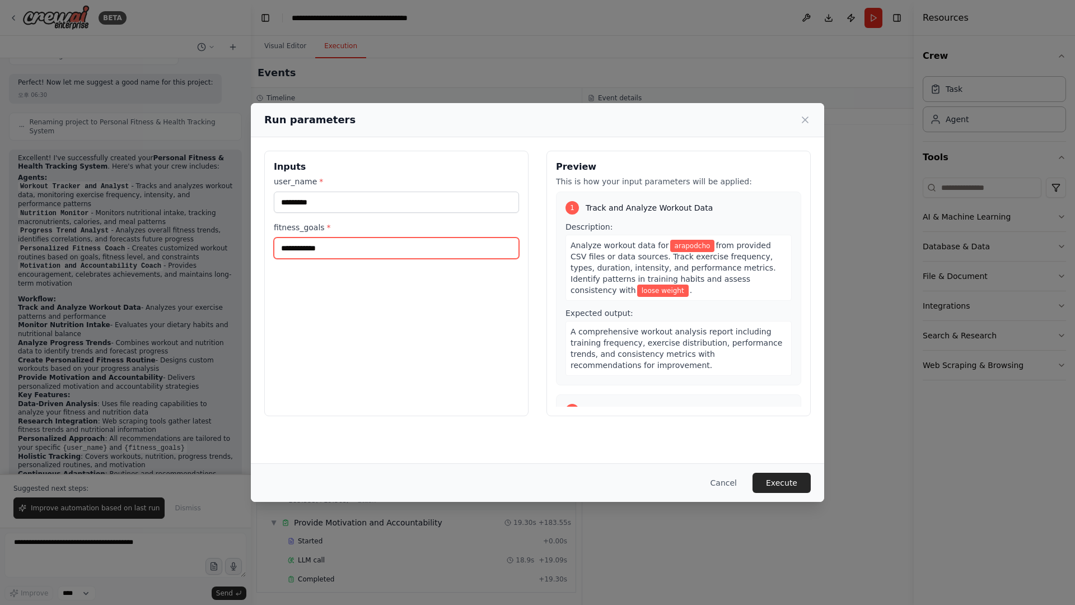
click at [402, 251] on input "**********" at bounding box center [396, 247] width 245 height 21
click at [404, 251] on input "**********" at bounding box center [396, 247] width 245 height 21
type input "**********"
click at [736, 479] on button "Cancel" at bounding box center [723, 482] width 44 height 20
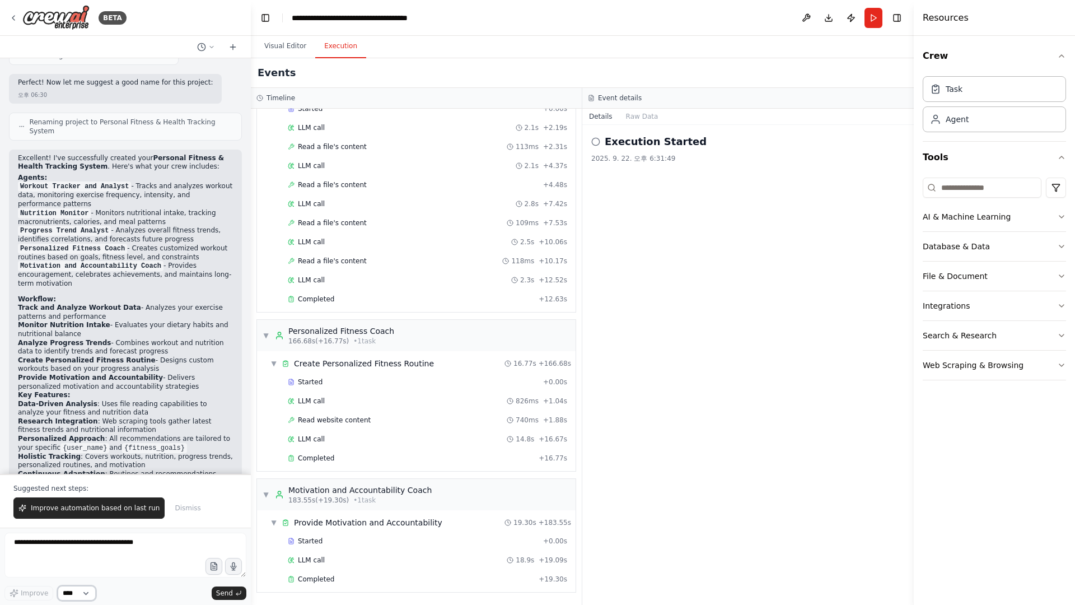
click at [70, 589] on select "****" at bounding box center [77, 593] width 38 height 15
drag, startPoint x: 70, startPoint y: 589, endPoint x: 116, endPoint y: 595, distance: 46.9
click at [70, 589] on select "****" at bounding box center [77, 593] width 38 height 15
click at [13, 15] on icon at bounding box center [13, 17] width 9 height 9
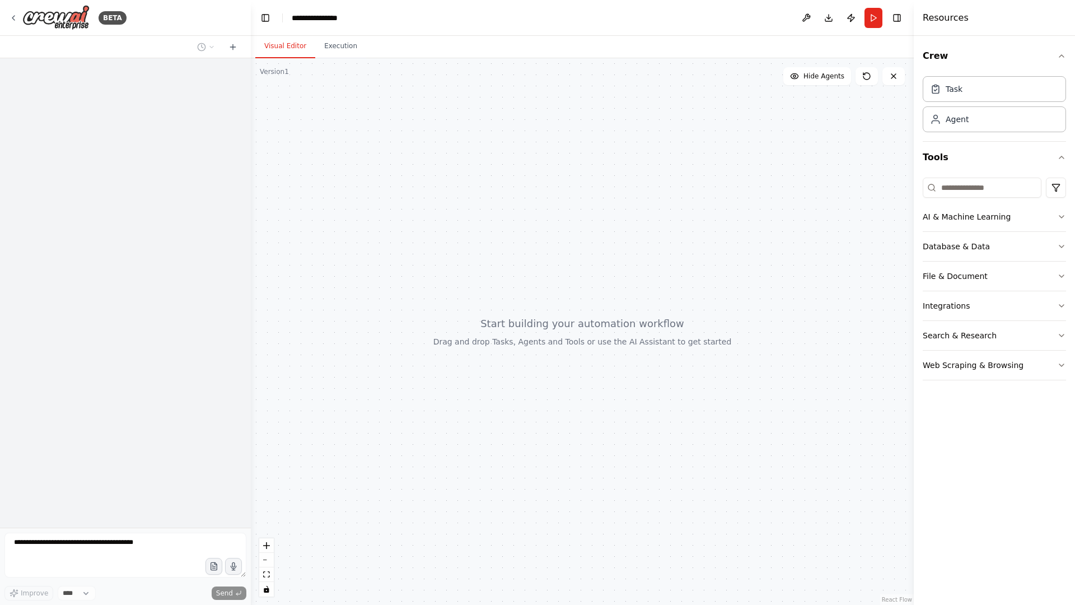
drag, startPoint x: 515, startPoint y: 451, endPoint x: 569, endPoint y: 393, distance: 79.6
click at [516, 449] on div at bounding box center [582, 331] width 663 height 546
click at [569, 393] on div at bounding box center [582, 331] width 663 height 546
click at [715, 364] on div at bounding box center [582, 331] width 663 height 546
drag, startPoint x: 549, startPoint y: 340, endPoint x: 528, endPoint y: 327, distance: 24.2
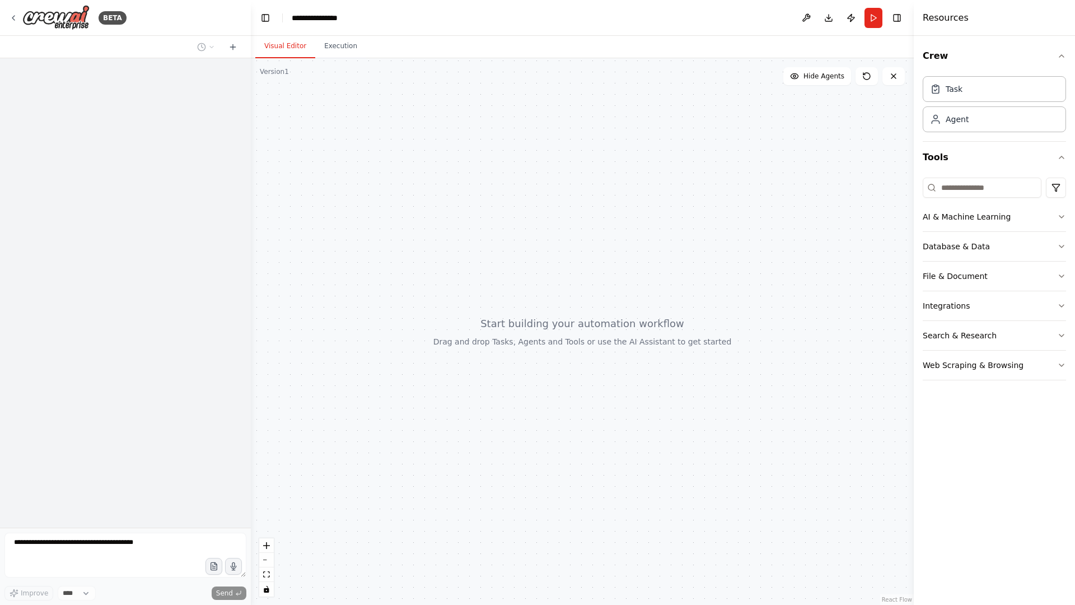
click at [546, 338] on div at bounding box center [582, 331] width 663 height 546
drag, startPoint x: 528, startPoint y: 327, endPoint x: 579, endPoint y: 326, distance: 51.0
click at [531, 326] on div at bounding box center [582, 331] width 663 height 546
click at [1048, 217] on button "AI & Machine Learning" at bounding box center [993, 216] width 143 height 29
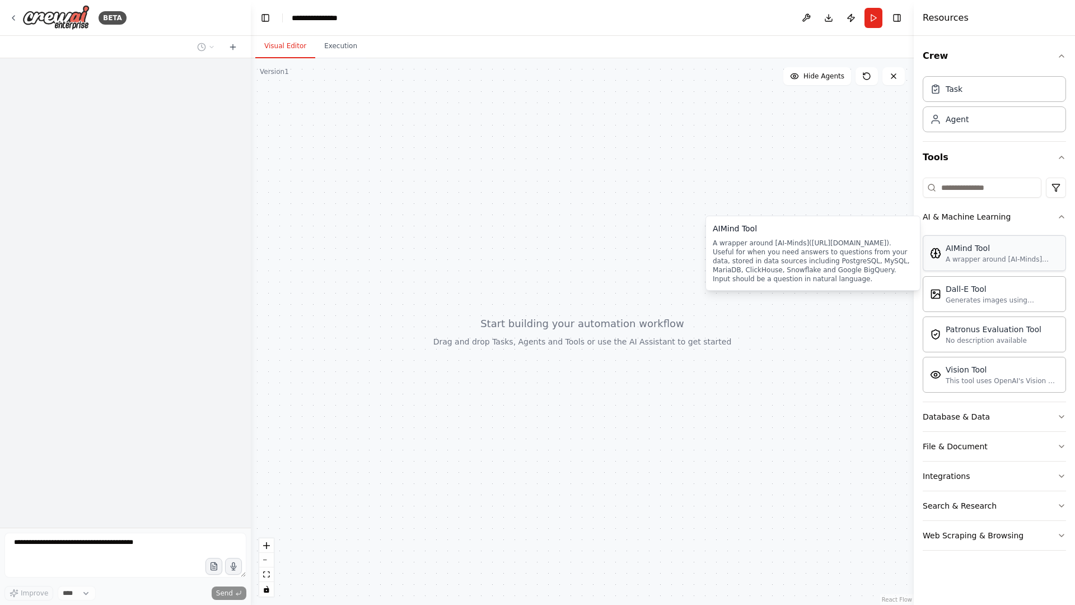
click at [953, 256] on div "A wrapper around [AI-Minds]([URL][DOMAIN_NAME]). Useful for when you need answe…" at bounding box center [1001, 259] width 113 height 9
click at [417, 189] on div at bounding box center [582, 331] width 663 height 546
click at [962, 260] on div "A wrapper around [AI-Minds]([URL][DOMAIN_NAME]). Useful for when you need answe…" at bounding box center [1001, 259] width 113 height 9
click at [535, 196] on div at bounding box center [582, 331] width 663 height 546
drag, startPoint x: 531, startPoint y: 196, endPoint x: 423, endPoint y: 245, distance: 118.3
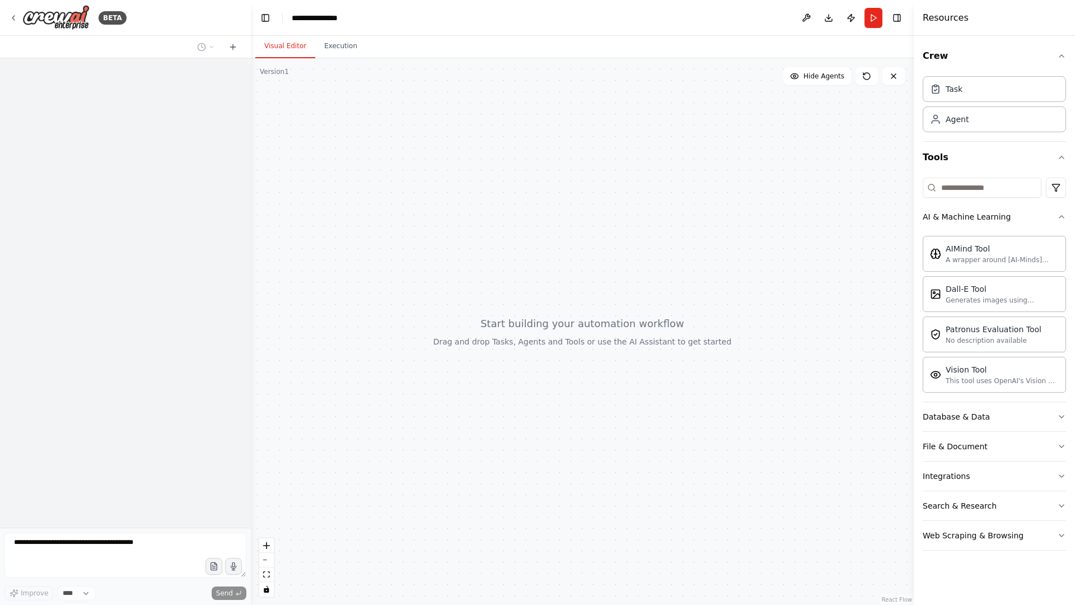
click at [423, 245] on div at bounding box center [582, 331] width 663 height 546
drag, startPoint x: 603, startPoint y: 308, endPoint x: 650, endPoint y: 301, distance: 48.2
click at [608, 308] on div at bounding box center [582, 331] width 663 height 546
drag, startPoint x: 652, startPoint y: 300, endPoint x: 664, endPoint y: 277, distance: 26.3
click at [653, 298] on div at bounding box center [582, 331] width 663 height 546
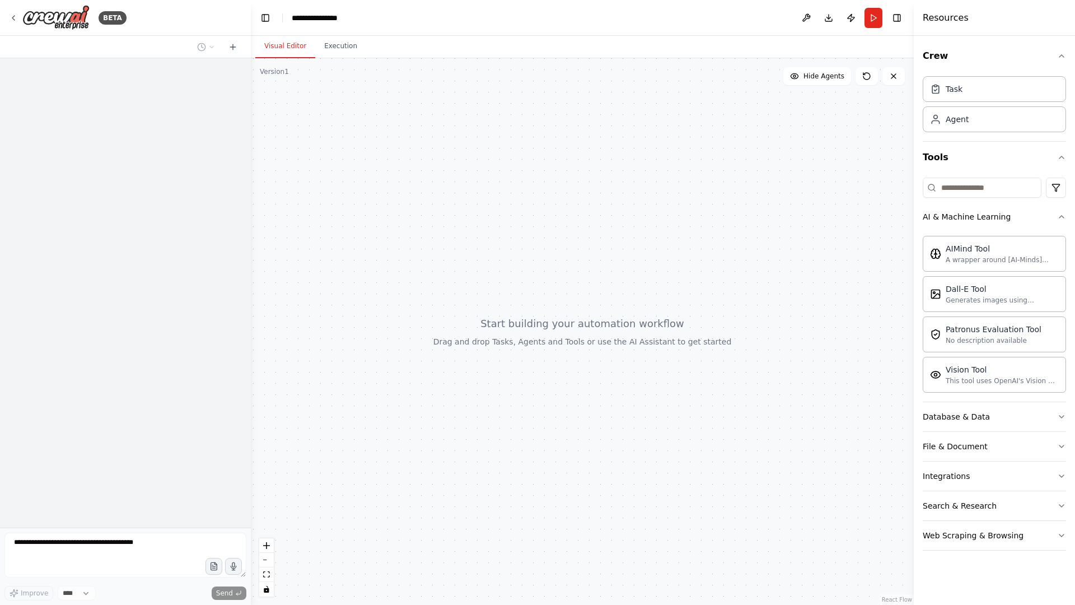
click at [667, 273] on div at bounding box center [582, 331] width 663 height 546
click at [240, 45] on button at bounding box center [233, 46] width 18 height 13
click at [238, 46] on button at bounding box center [233, 46] width 18 height 13
click at [234, 46] on icon at bounding box center [232, 47] width 9 height 9
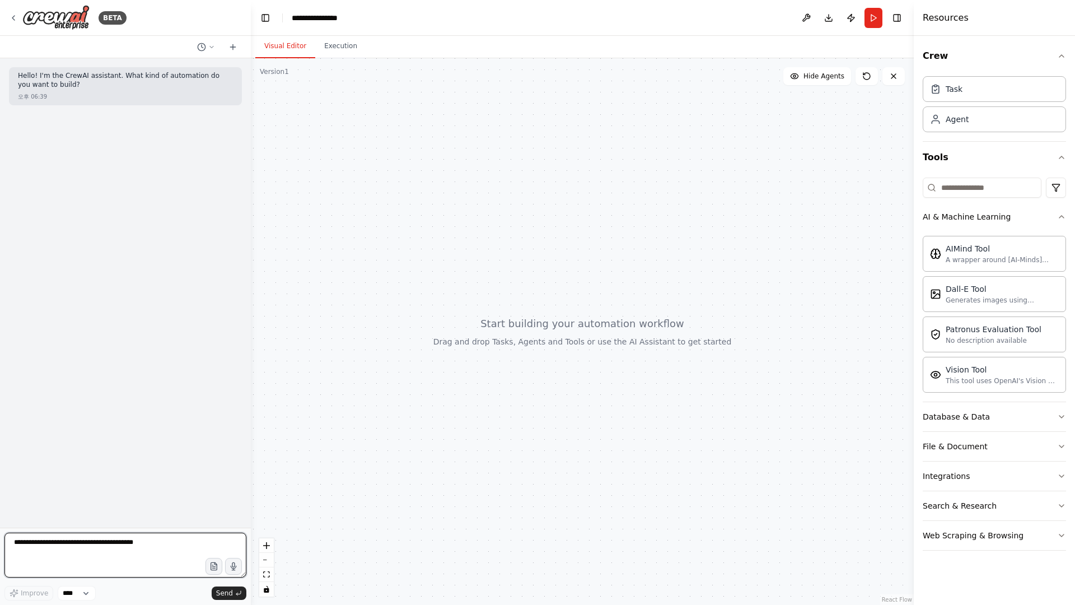
click at [112, 547] on textarea at bounding box center [125, 554] width 242 height 45
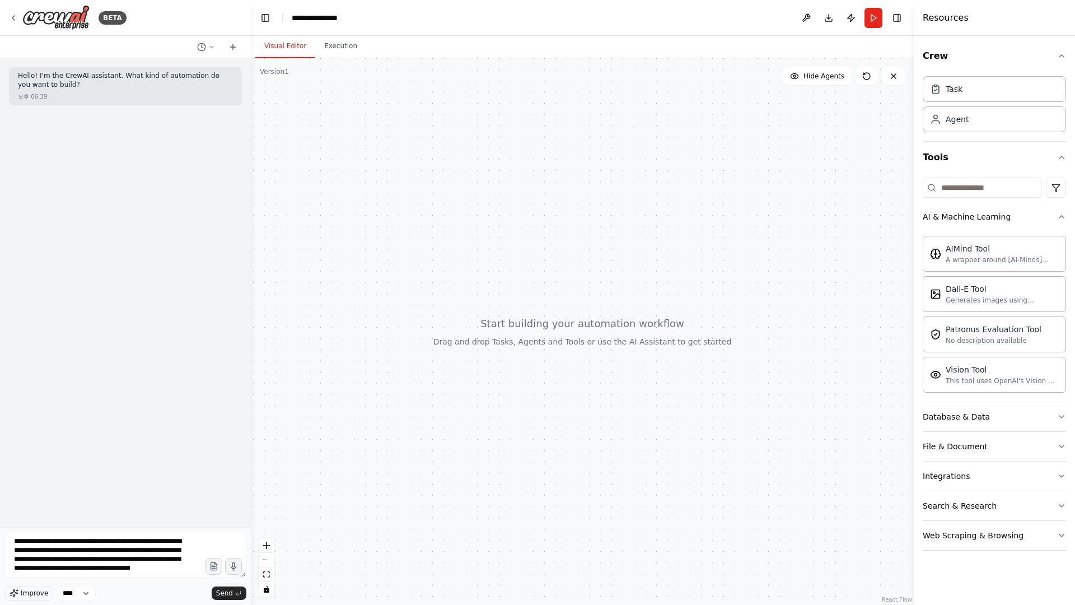
click at [24, 595] on span "Improve" at bounding box center [34, 592] width 27 height 9
click at [118, 537] on textarea at bounding box center [125, 554] width 242 height 45
click at [162, 558] on textarea at bounding box center [125, 554] width 242 height 45
type textarea "**********"
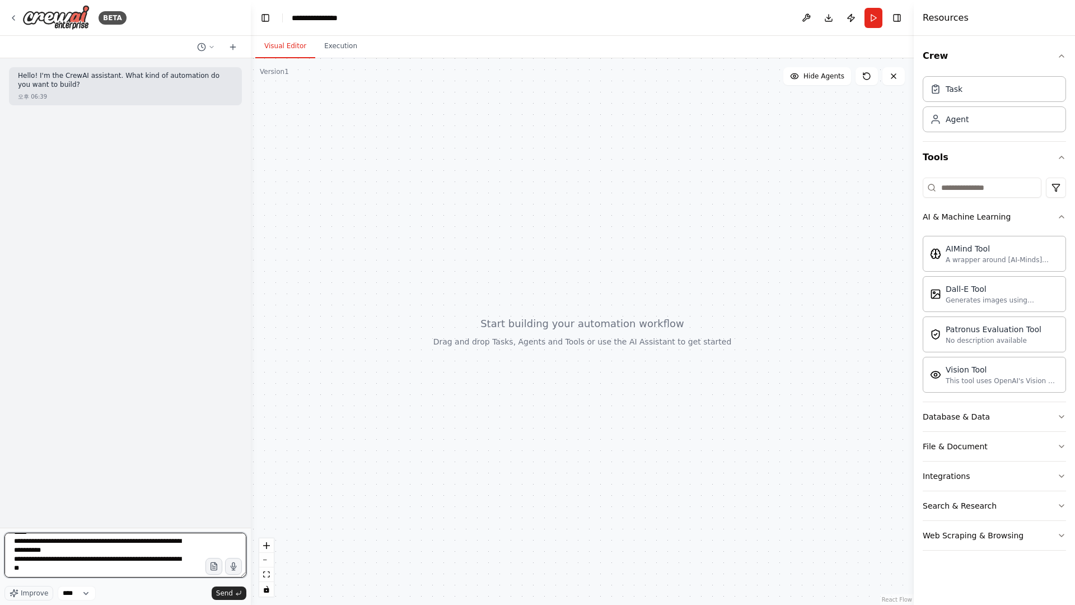
click at [172, 551] on textarea at bounding box center [125, 554] width 242 height 45
click at [182, 558] on textarea at bounding box center [125, 554] width 242 height 45
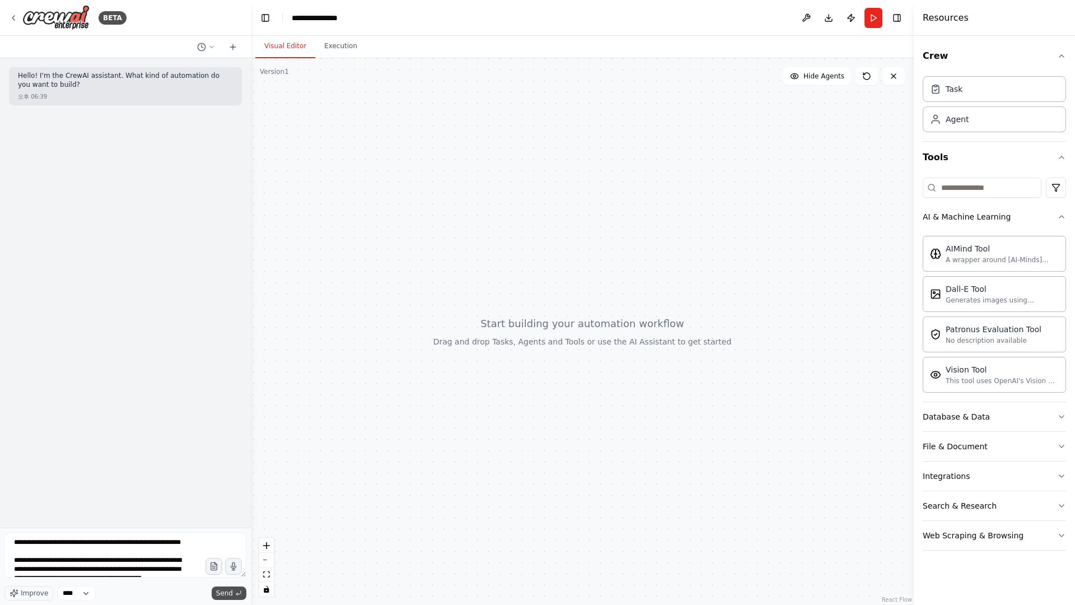
click at [234, 594] on button "Send" at bounding box center [229, 592] width 35 height 13
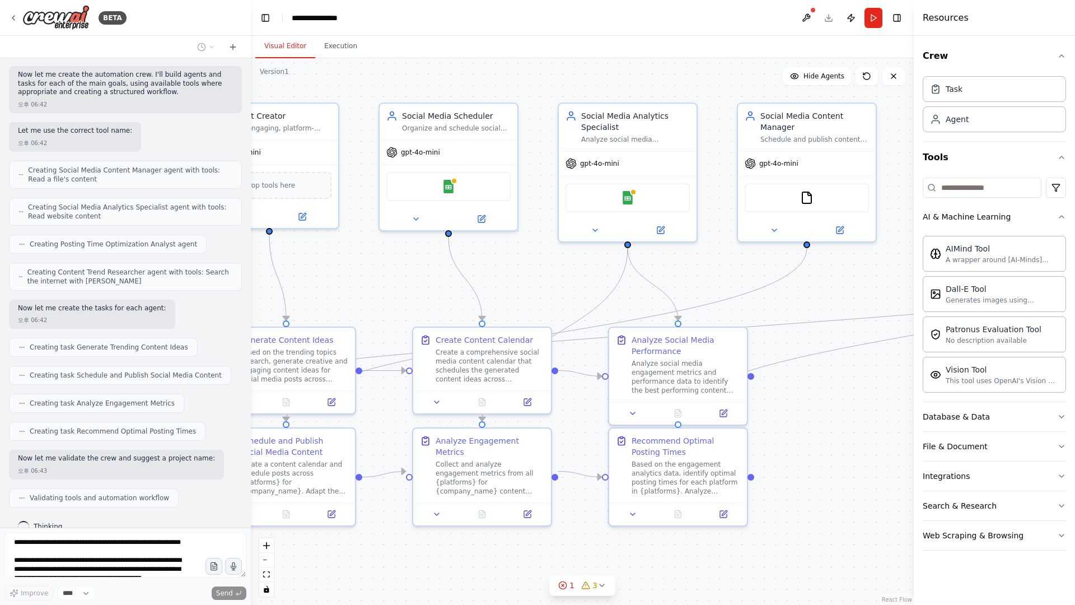
scroll to position [617, 0]
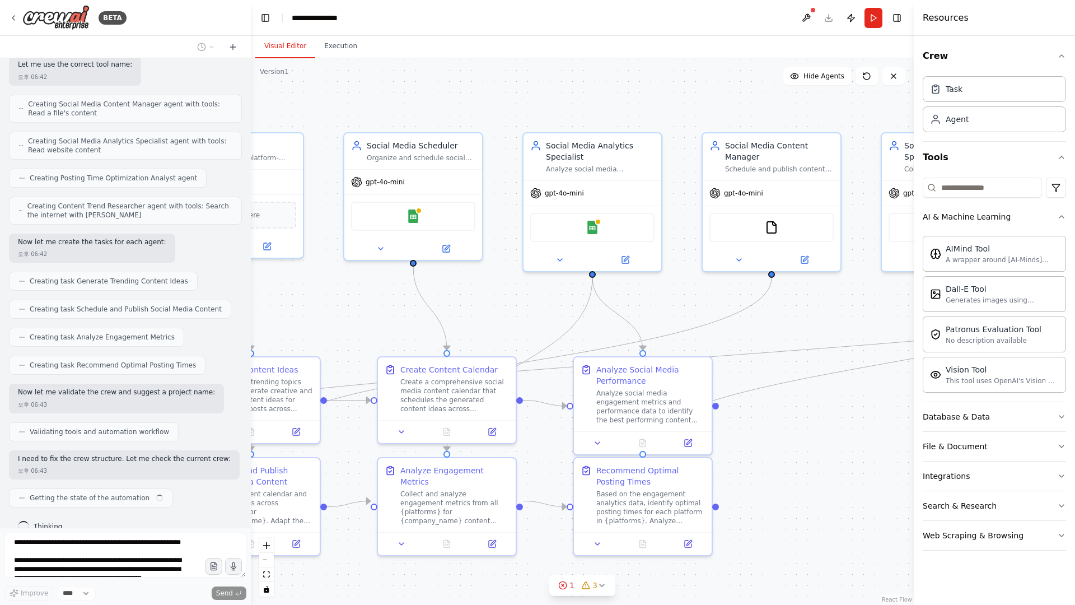
drag, startPoint x: 724, startPoint y: 299, endPoint x: 394, endPoint y: 322, distance: 331.1
click at [394, 322] on div ".deletable-edge-delete-btn { width: 20px; height: 20px; border: 0px solid #ffff…" at bounding box center [582, 331] width 663 height 546
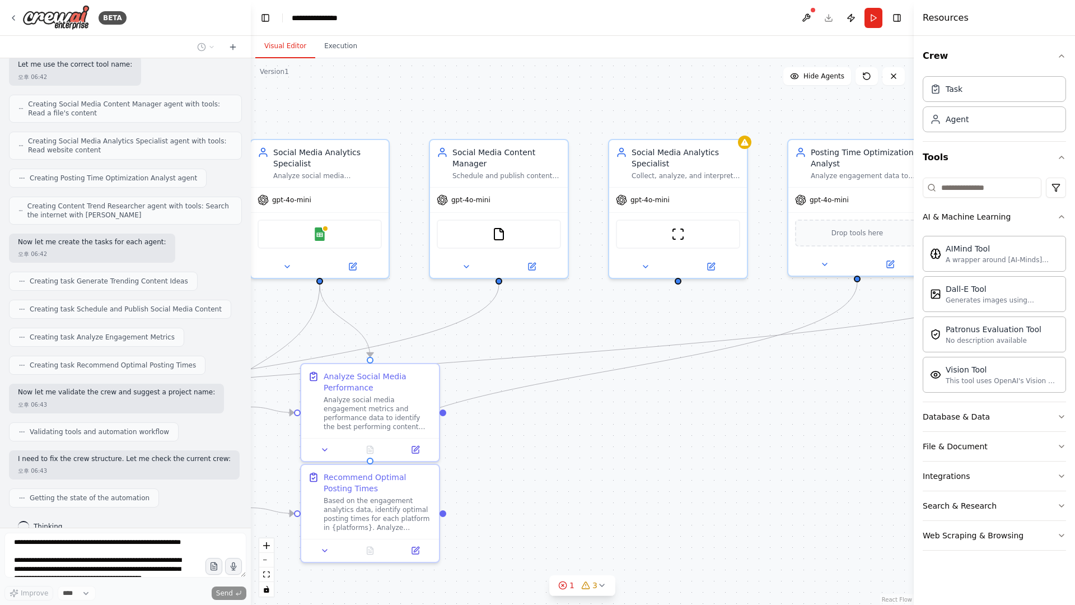
drag, startPoint x: 849, startPoint y: 332, endPoint x: 576, endPoint y: 339, distance: 272.7
click at [576, 339] on div ".deletable-edge-delete-btn { width: 20px; height: 20px; border: 0px solid #ffff…" at bounding box center [582, 331] width 663 height 546
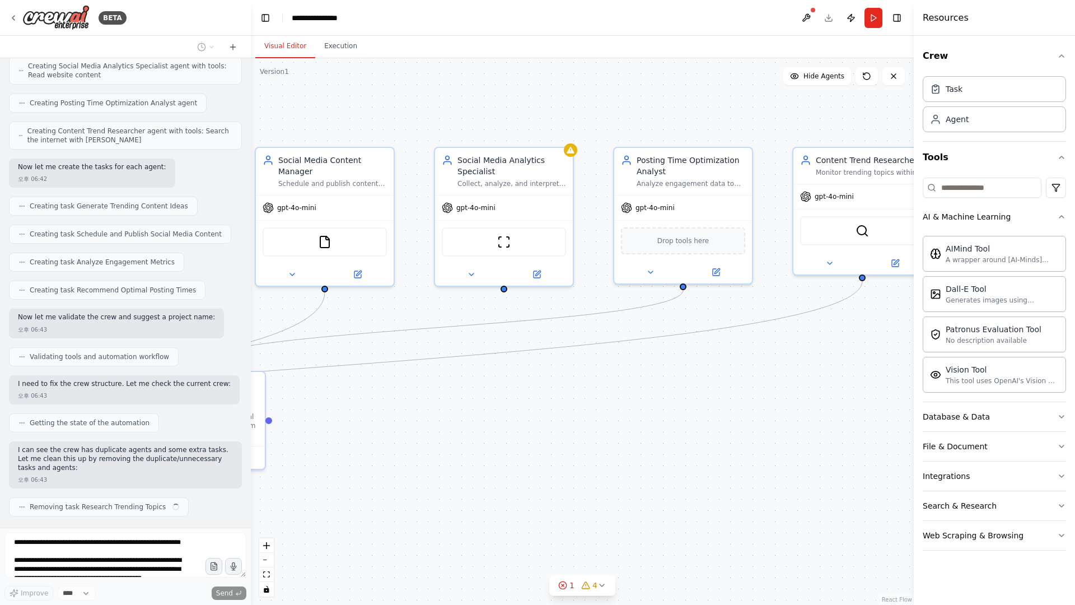
scroll to position [701, 0]
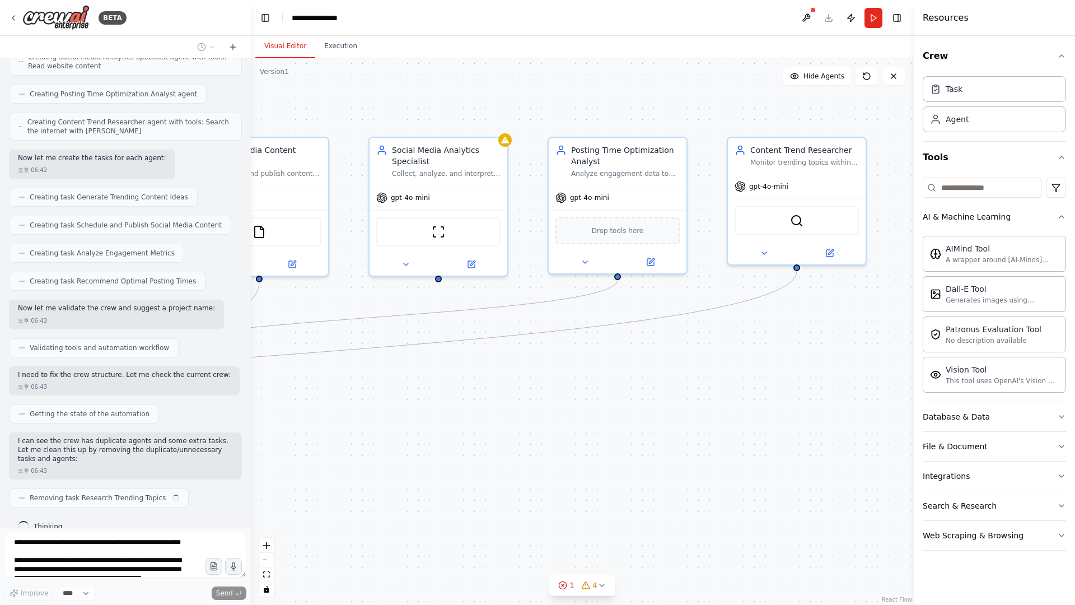
drag, startPoint x: 775, startPoint y: 400, endPoint x: 565, endPoint y: 391, distance: 210.1
click at [565, 391] on div ".deletable-edge-delete-btn { width: 20px; height: 20px; border: 0px solid #ffff…" at bounding box center [582, 331] width 663 height 546
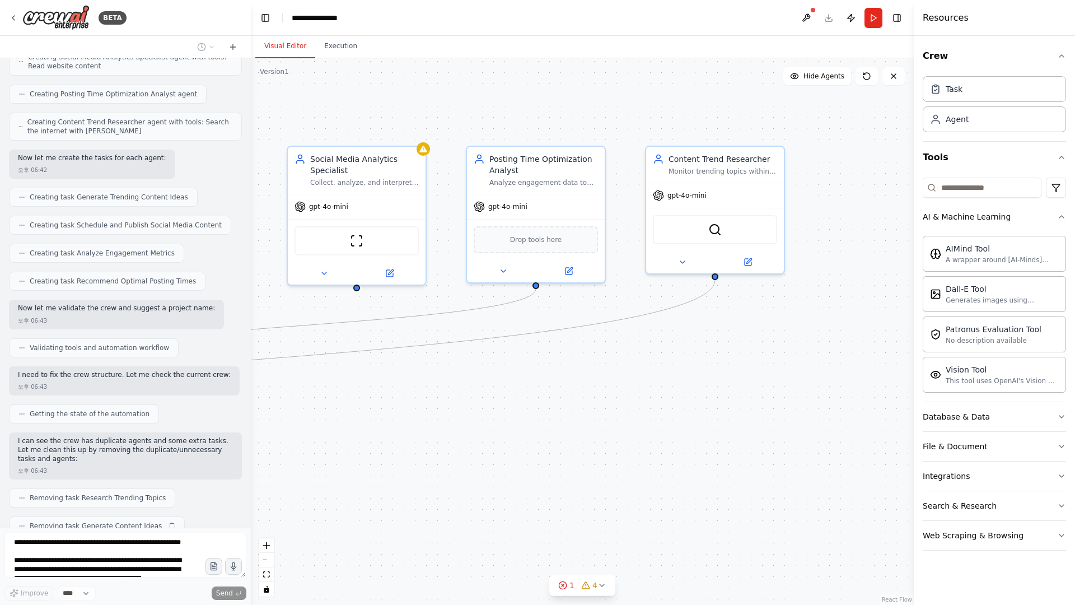
scroll to position [729, 0]
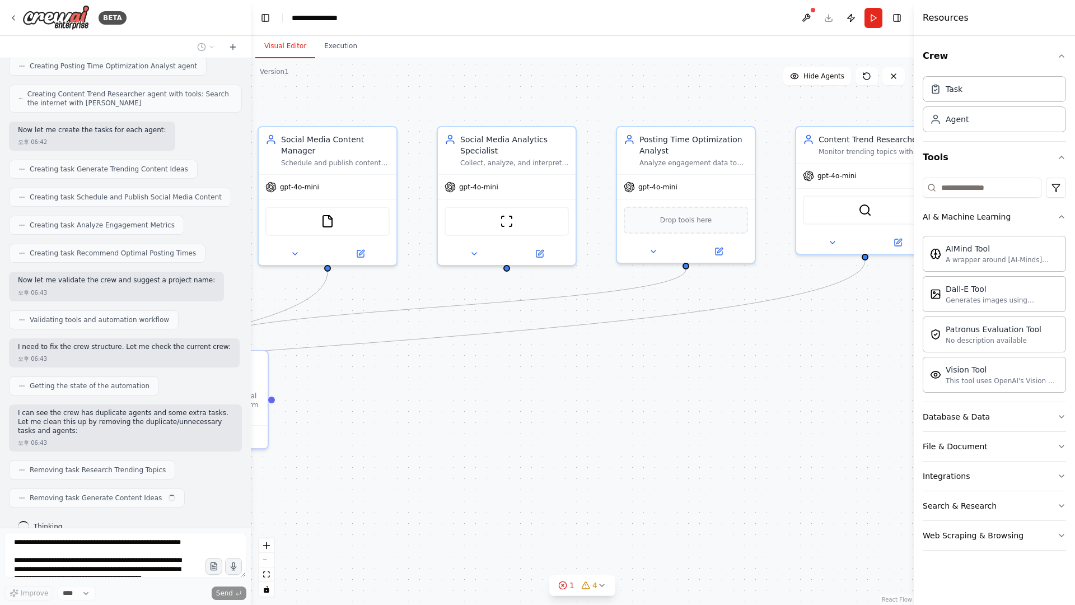
drag, startPoint x: 799, startPoint y: 376, endPoint x: 864, endPoint y: 371, distance: 65.1
click at [893, 362] on div ".deletable-edge-delete-btn { width: 20px; height: 20px; border: 0px solid #ffff…" at bounding box center [582, 331] width 663 height 546
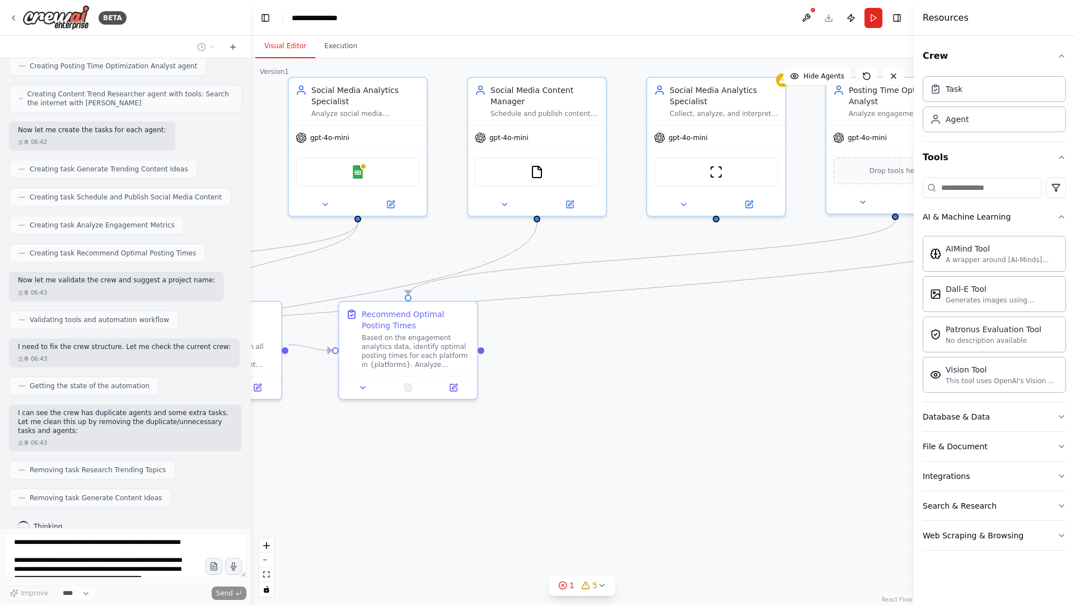
drag, startPoint x: 613, startPoint y: 410, endPoint x: 858, endPoint y: 357, distance: 250.9
click at [858, 357] on div ".deletable-edge-delete-btn { width: 20px; height: 20px; border: 0px solid #ffff…" at bounding box center [582, 331] width 663 height 546
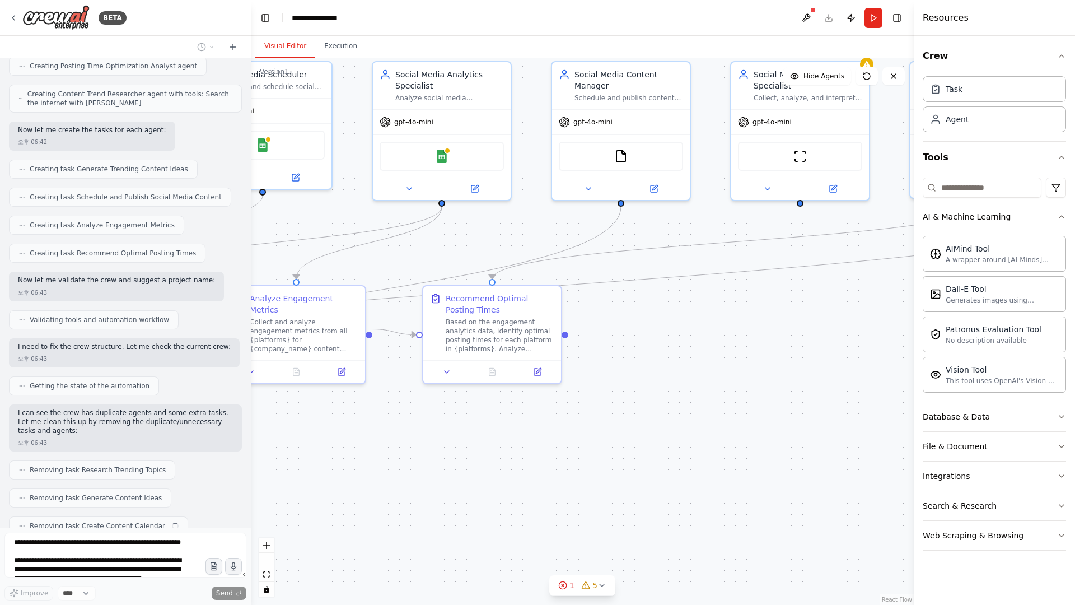
scroll to position [757, 0]
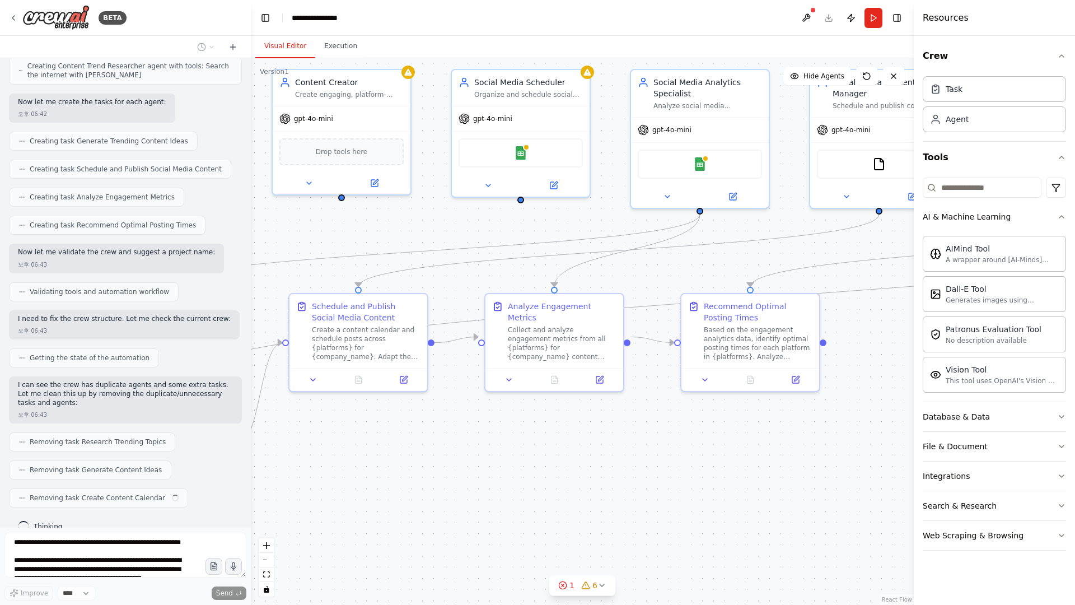
drag, startPoint x: 504, startPoint y: 443, endPoint x: 821, endPoint y: 441, distance: 316.8
click at [822, 440] on div ".deletable-edge-delete-btn { width: 20px; height: 20px; border: 0px solid #ffff…" at bounding box center [582, 331] width 663 height 546
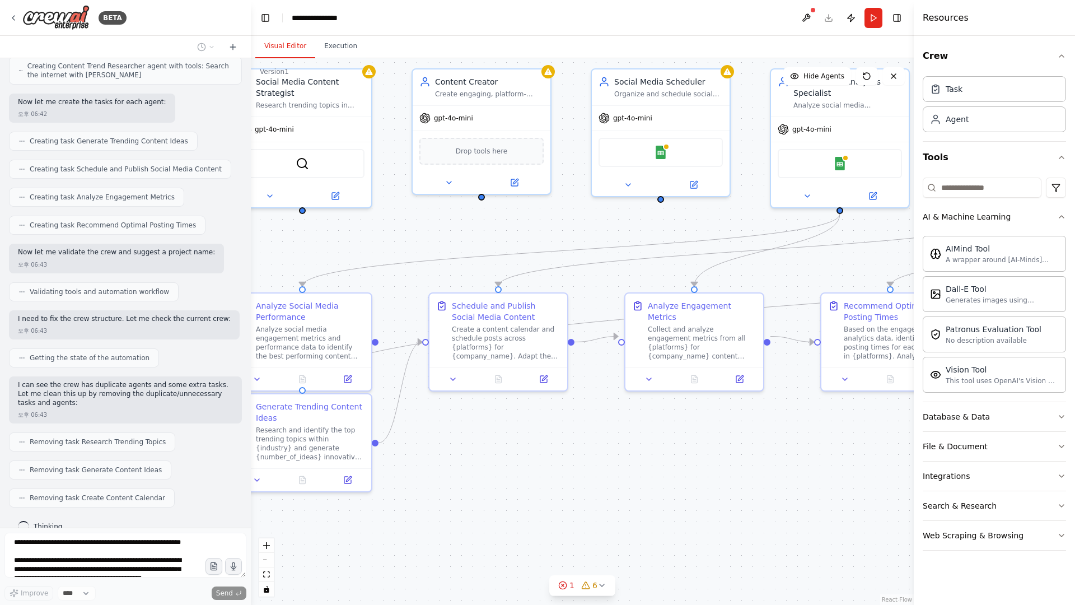
drag, startPoint x: 538, startPoint y: 472, endPoint x: 614, endPoint y: 480, distance: 76.5
click at [614, 480] on div ".deletable-edge-delete-btn { width: 20px; height: 20px; border: 0px solid #ffff…" at bounding box center [582, 331] width 663 height 546
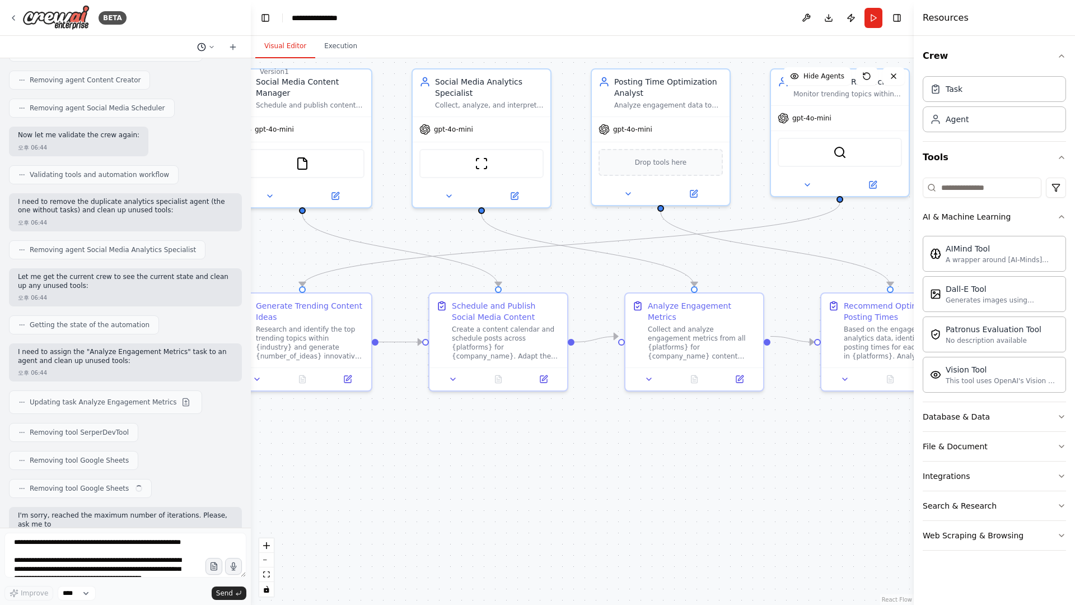
scroll to position [1267, 0]
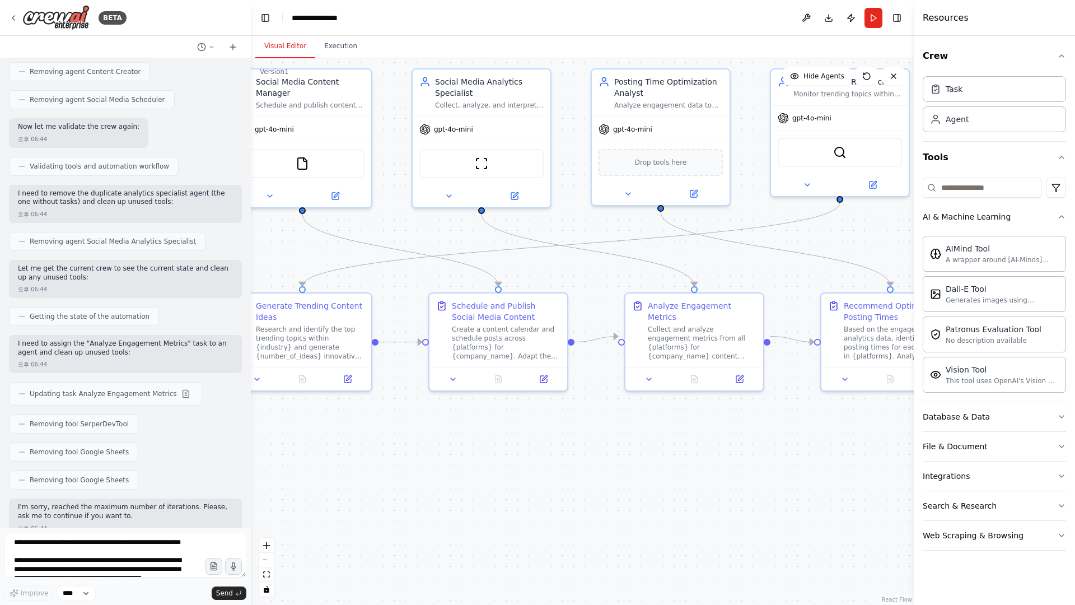
click at [100, 504] on div "I'm sorry, reached the maximum number of iterations. Please, ask me to continue…" at bounding box center [125, 513] width 215 height 20
drag, startPoint x: 27, startPoint y: 488, endPoint x: 157, endPoint y: 490, distance: 129.9
click at [153, 503] on p "I'm sorry, reached the maximum number of iterations. Please, ask me to continue…" at bounding box center [125, 511] width 215 height 17
click at [167, 524] on div "오후 06:44" at bounding box center [125, 528] width 215 height 8
click at [672, 494] on div ".deletable-edge-delete-btn { width: 20px; height: 20px; border: 0px solid #ffff…" at bounding box center [582, 331] width 663 height 546
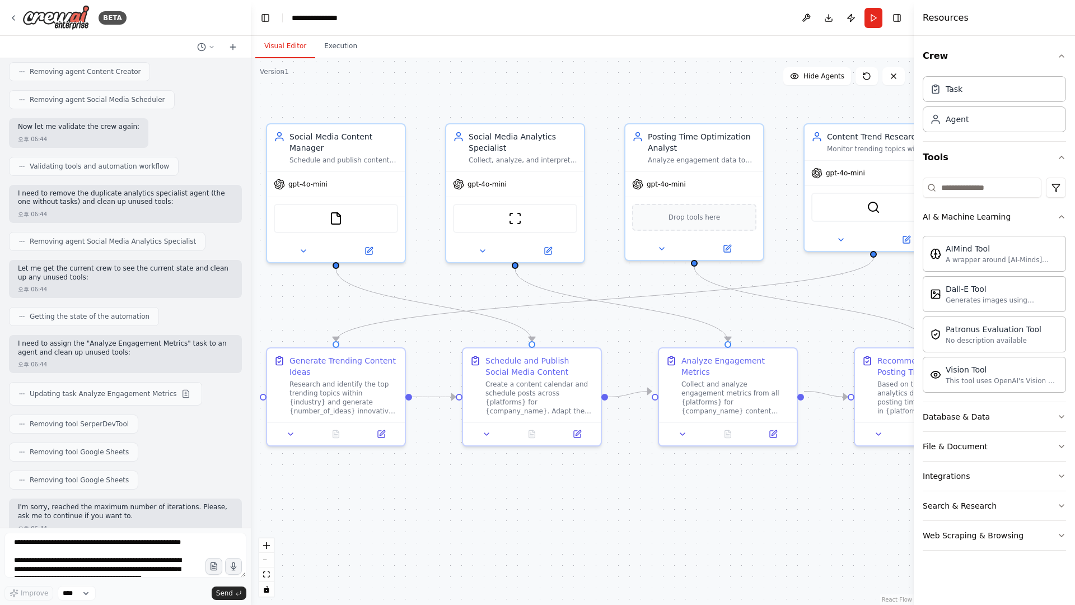
drag, startPoint x: 577, startPoint y: 446, endPoint x: 610, endPoint y: 497, distance: 60.4
click at [610, 497] on div ".deletable-edge-delete-btn { width: 20px; height: 20px; border: 0px solid #ffff…" at bounding box center [582, 331] width 663 height 546
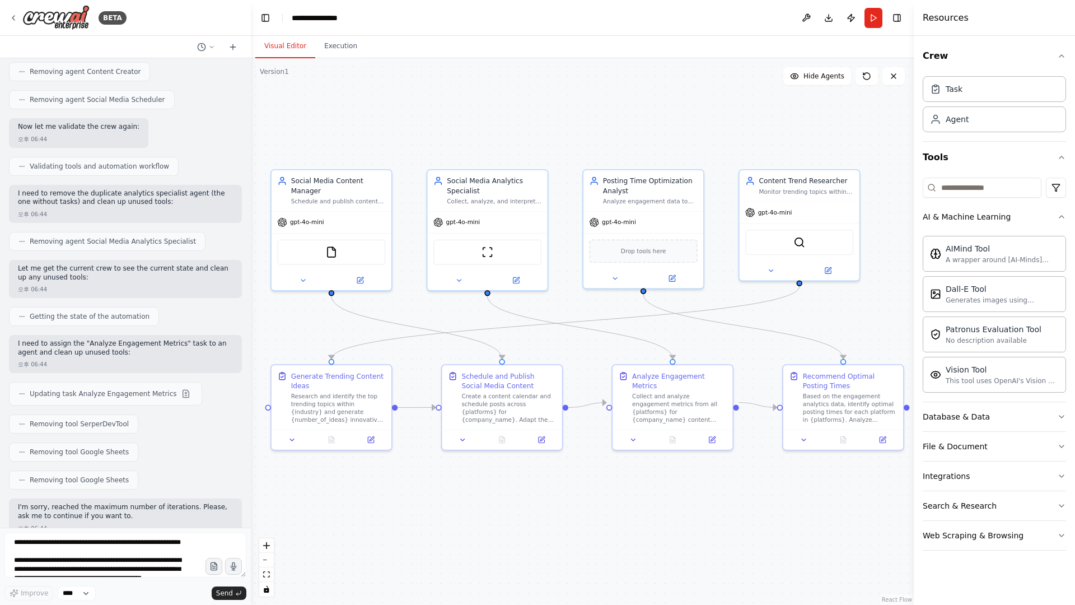
drag, startPoint x: 643, startPoint y: 502, endPoint x: 606, endPoint y: 501, distance: 37.0
click at [605, 497] on div ".deletable-edge-delete-btn { width: 20px; height: 20px; border: 0px solid #ffff…" at bounding box center [582, 331] width 663 height 546
click at [606, 501] on div ".deletable-edge-delete-btn { width: 20px; height: 20px; border: 0px solid #ffff…" at bounding box center [582, 331] width 663 height 546
click at [693, 9] on header "**********" at bounding box center [582, 18] width 663 height 36
click at [958, 246] on div "AIMind Tool" at bounding box center [1001, 247] width 113 height 11
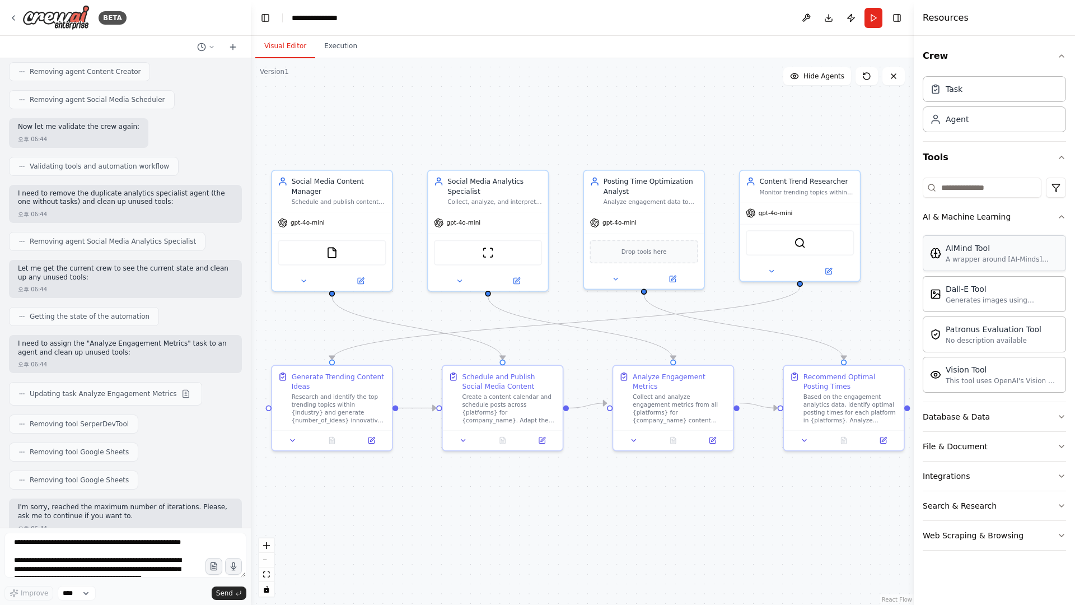
click at [961, 259] on div "A wrapper around [AI-Minds]([URL][DOMAIN_NAME]). Useful for when you need answe…" at bounding box center [1001, 259] width 113 height 9
click at [962, 309] on div "Dall-E Tool Generates images using OpenAI's Dall-E model." at bounding box center [993, 293] width 143 height 36
click at [969, 427] on button "Database & Data" at bounding box center [993, 416] width 143 height 29
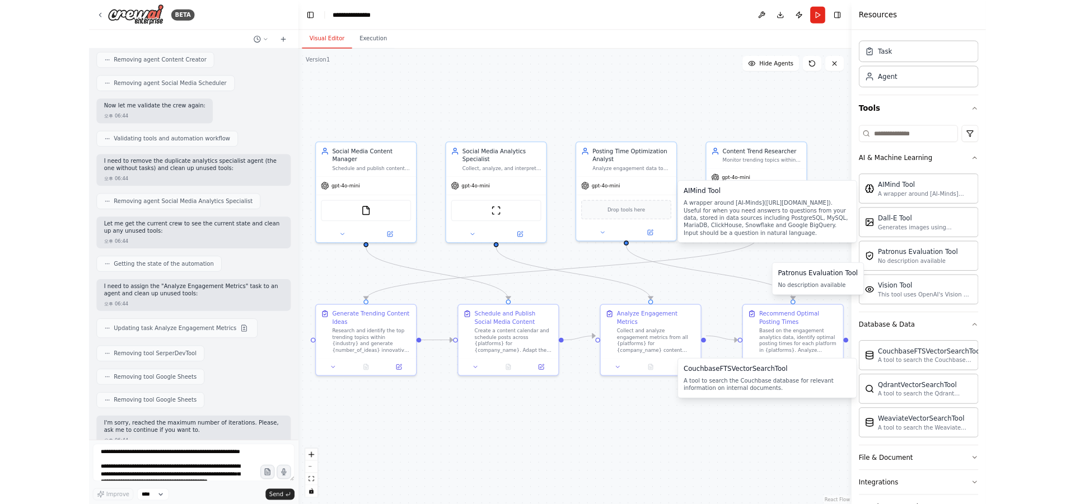
scroll to position [0, 0]
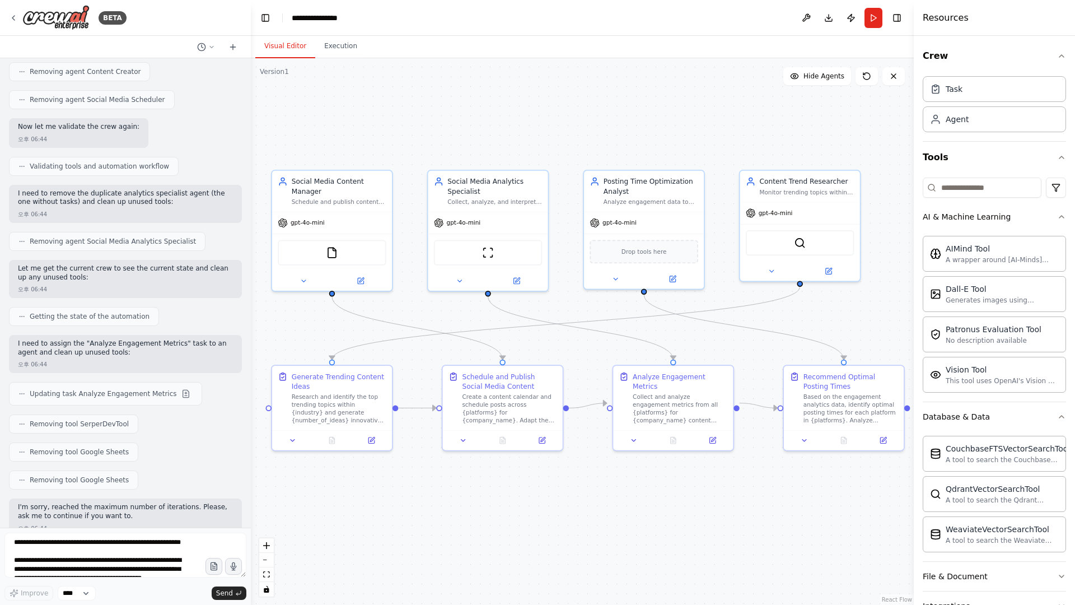
click at [666, 27] on header "**********" at bounding box center [582, 18] width 663 height 36
drag, startPoint x: 7, startPoint y: 13, endPoint x: 4, endPoint y: 18, distance: 6.5
click at [4, 18] on div "BETA Hello! I'm the CrewAI assistant. What kind of automation do you want to bu…" at bounding box center [125, 302] width 251 height 605
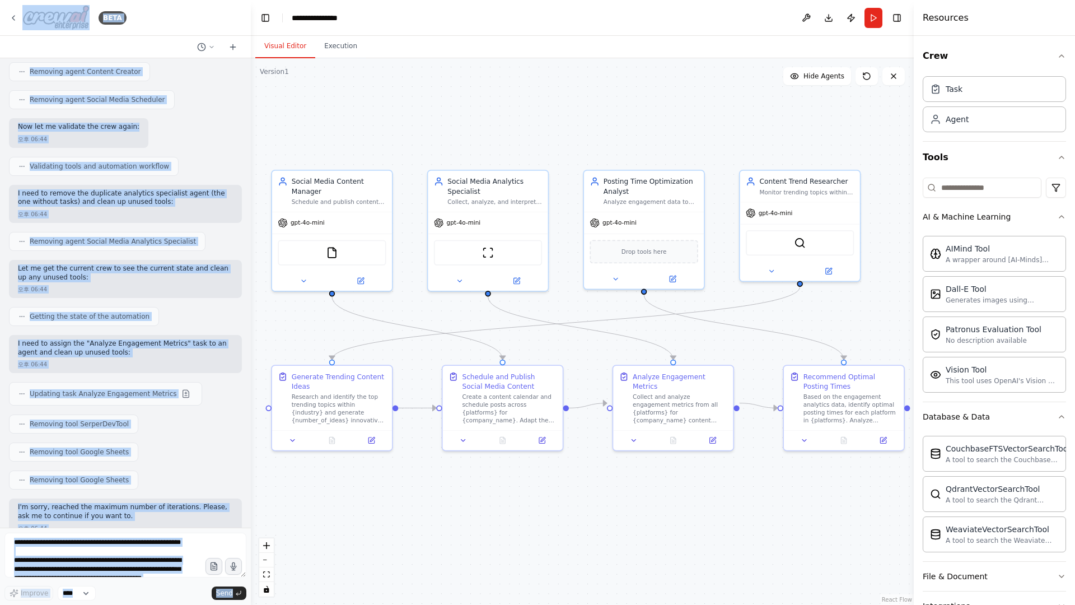
click at [483, 487] on div ".deletable-edge-delete-btn { width: 20px; height: 20px; border: 0px solid #ffff…" at bounding box center [582, 331] width 663 height 546
